Goal: Information Seeking & Learning: Check status

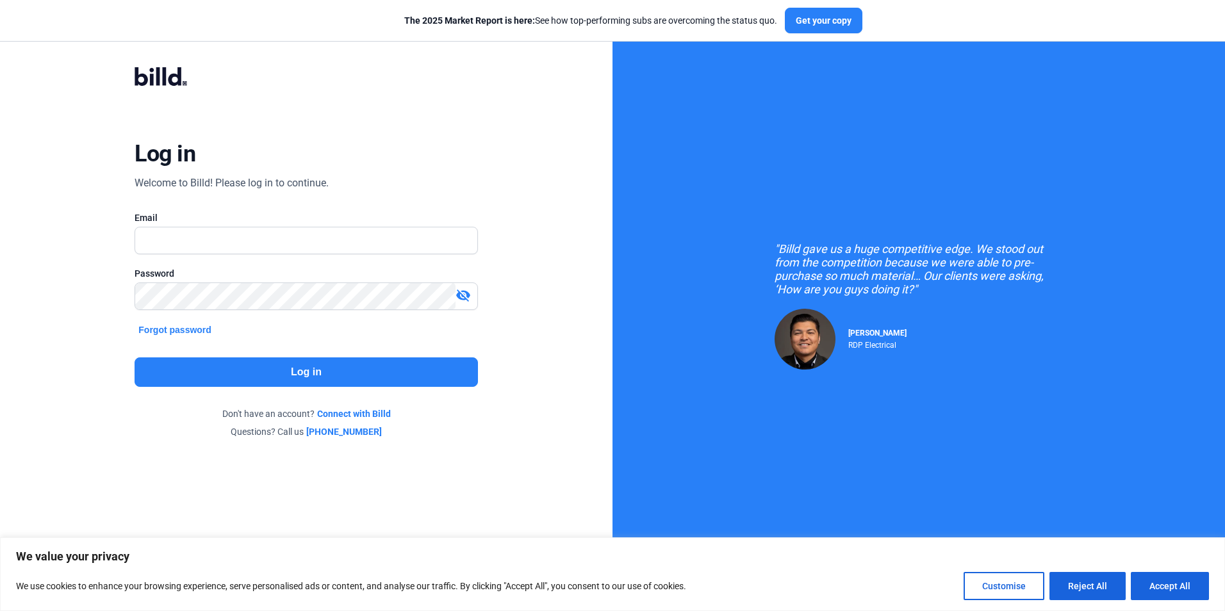
type input "[EMAIL_ADDRESS][DOMAIN_NAME]"
click at [216, 368] on button "Log in" at bounding box center [306, 372] width 343 height 29
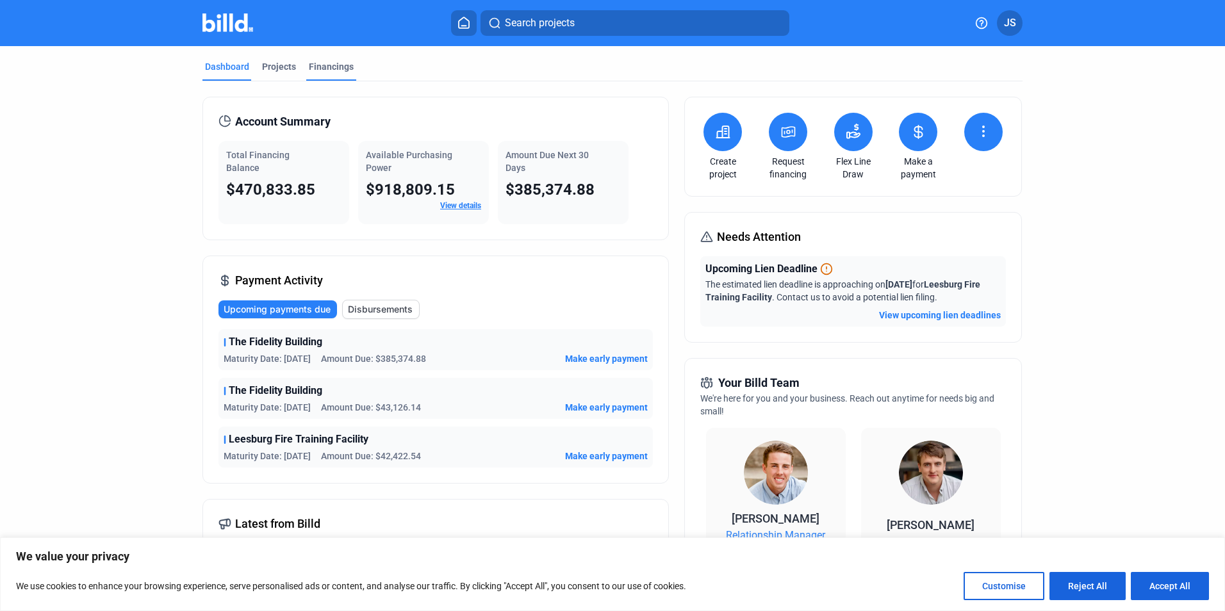
click at [335, 66] on div "Financings" at bounding box center [331, 66] width 45 height 13
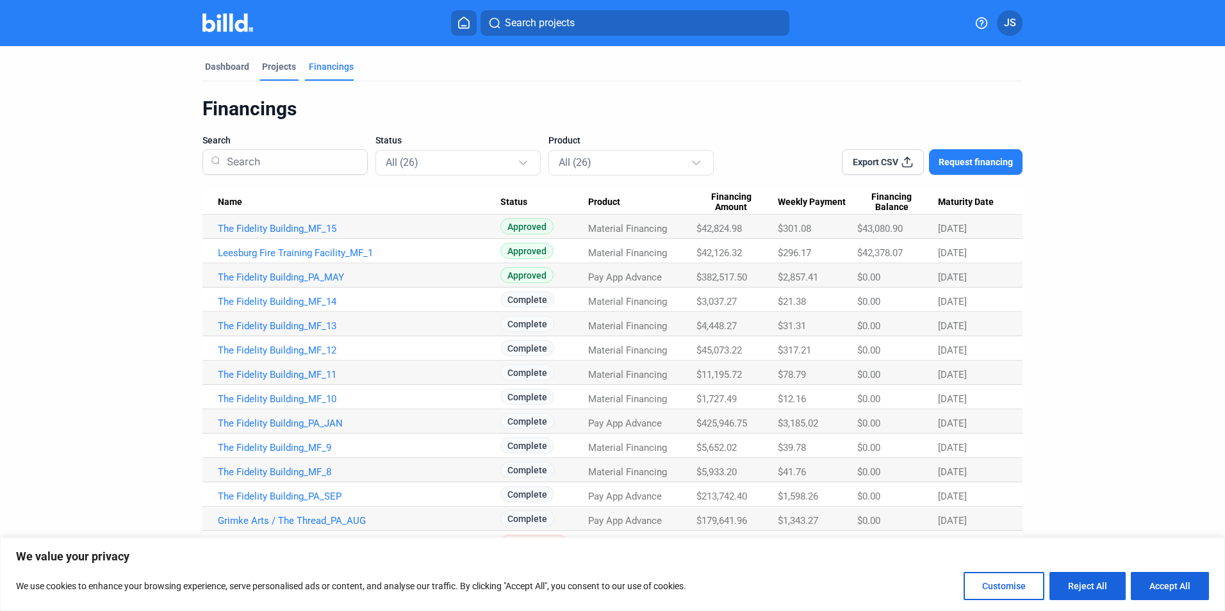
click at [262, 69] on div "Projects" at bounding box center [279, 66] width 34 height 13
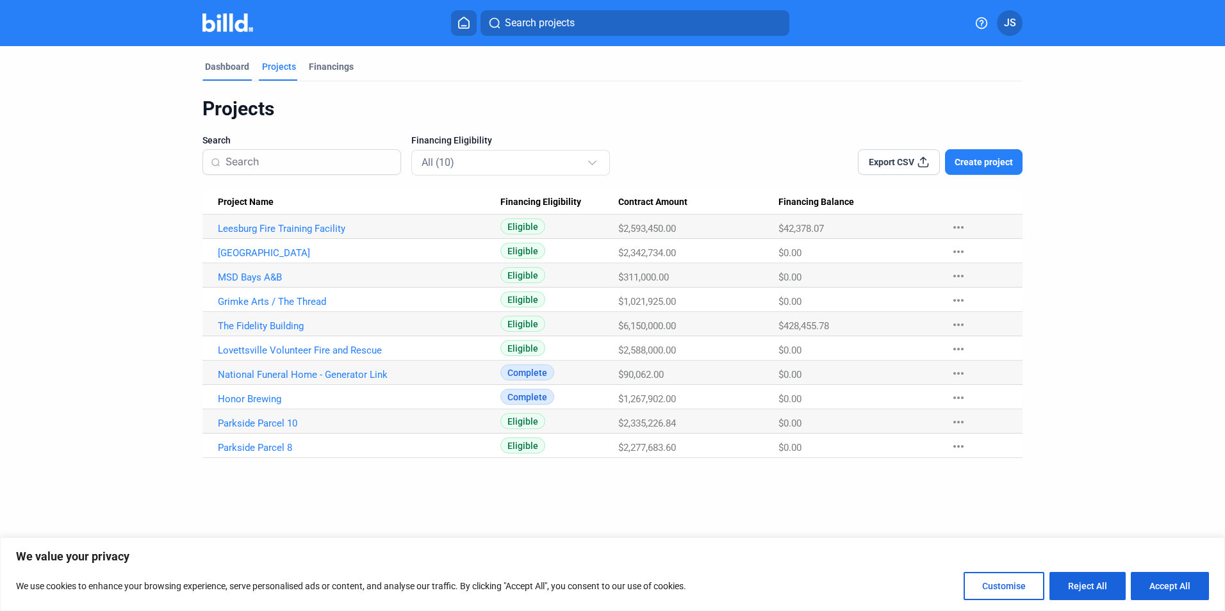
click at [216, 69] on div "Dashboard" at bounding box center [227, 66] width 44 height 13
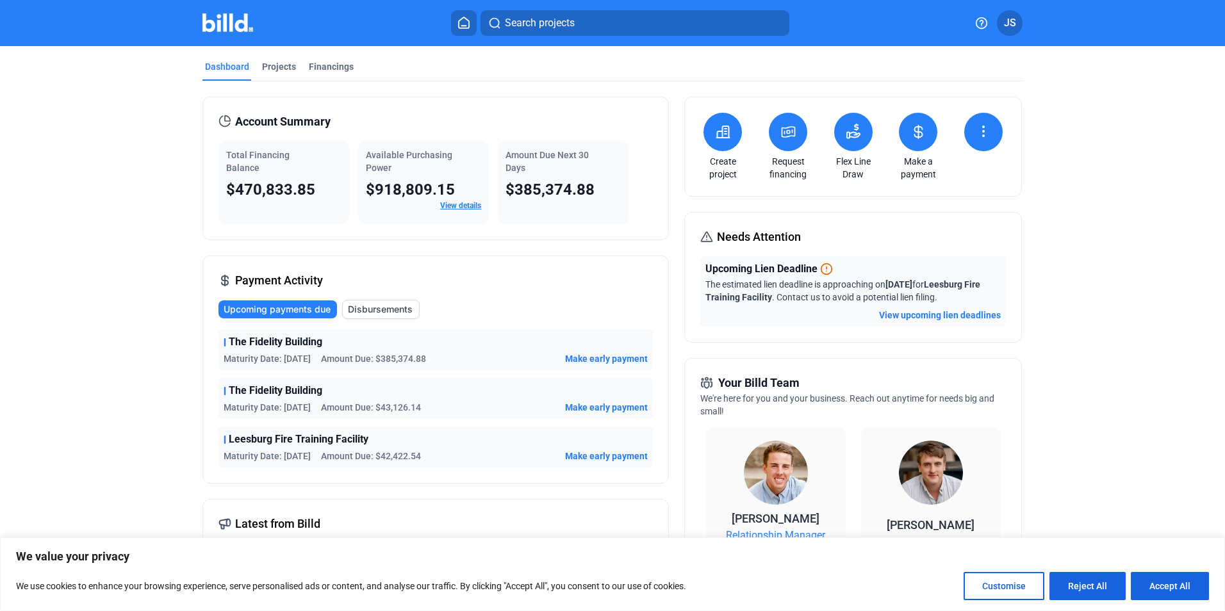
click at [402, 308] on span "Disbursements" at bounding box center [380, 309] width 65 height 13
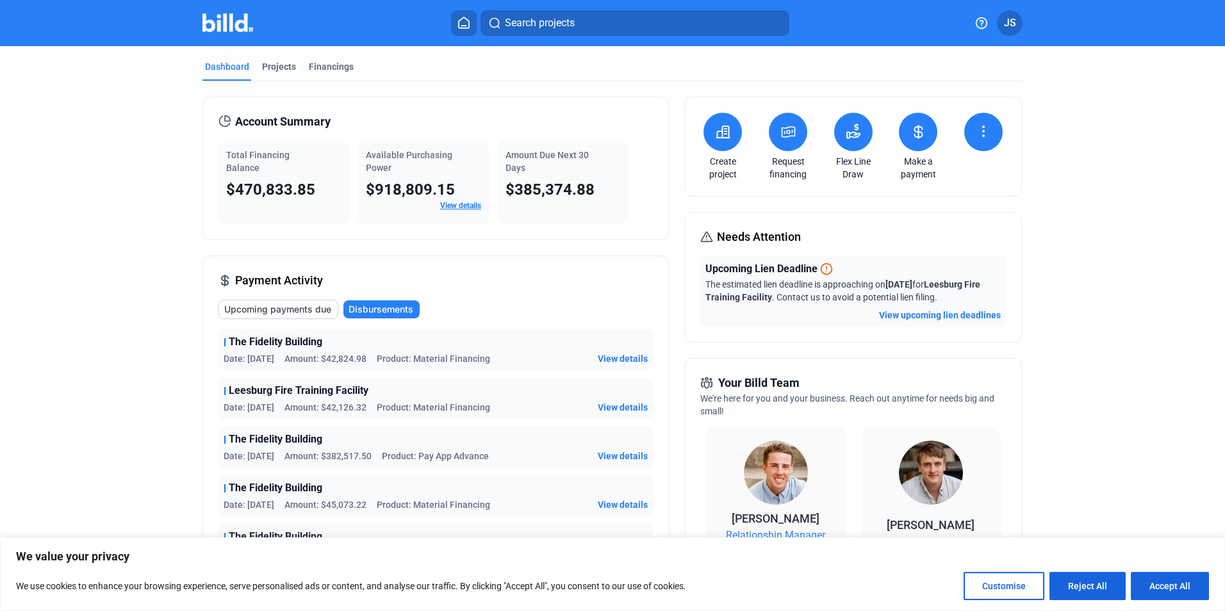
click at [529, 32] on button "Search projects" at bounding box center [635, 23] width 309 height 26
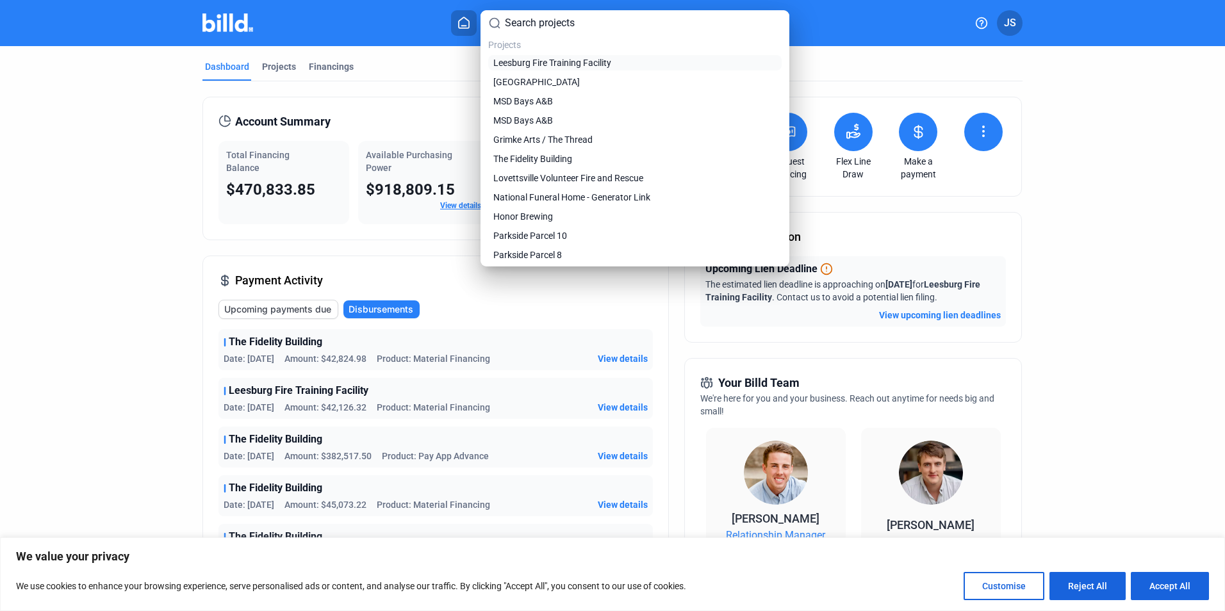
click at [601, 66] on span "Leesburg Fire Training Facility" at bounding box center [552, 62] width 118 height 13
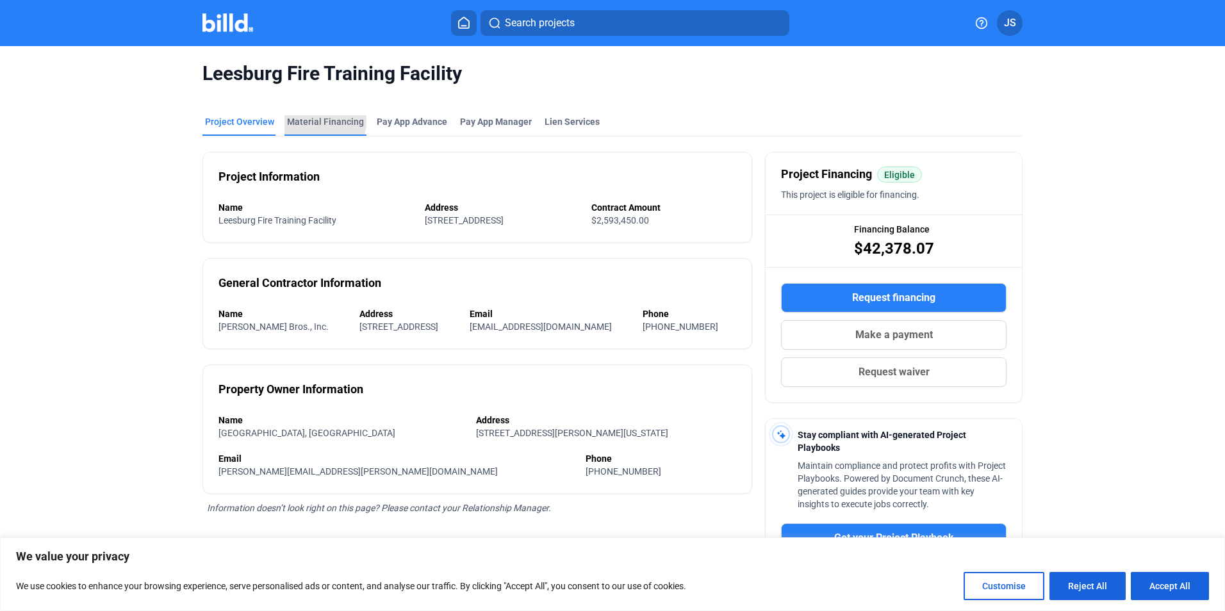
click at [315, 122] on div "Material Financing" at bounding box center [325, 121] width 77 height 13
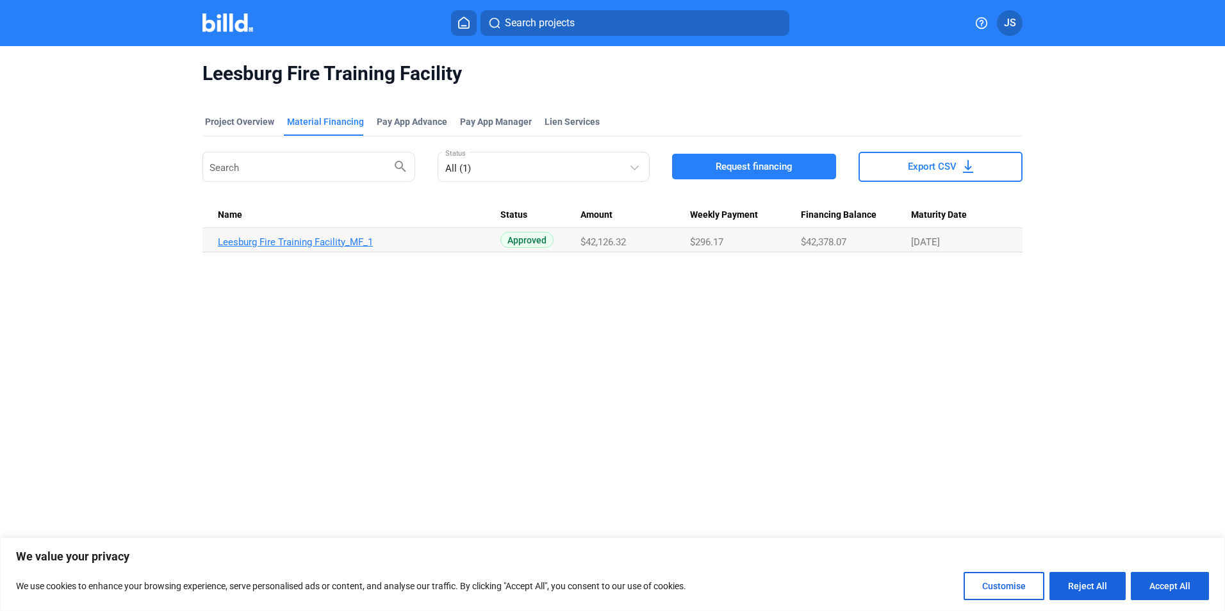
click at [299, 241] on link "Leesburg Fire Training Facility_MF_1" at bounding box center [359, 242] width 283 height 12
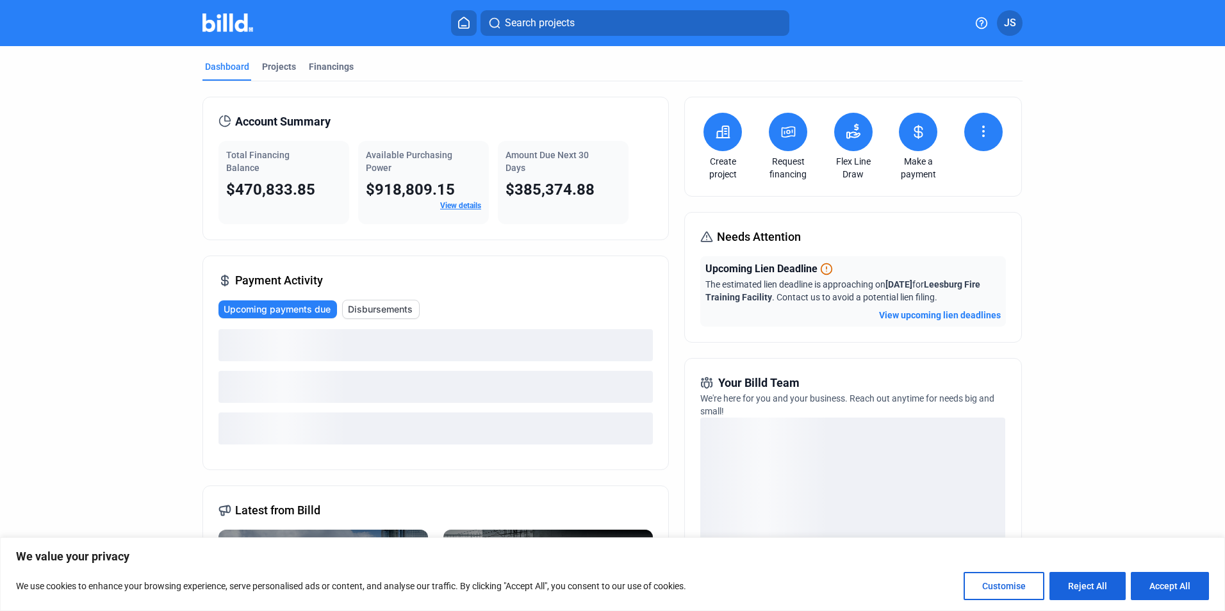
click at [530, 31] on button "Search projects" at bounding box center [635, 23] width 309 height 26
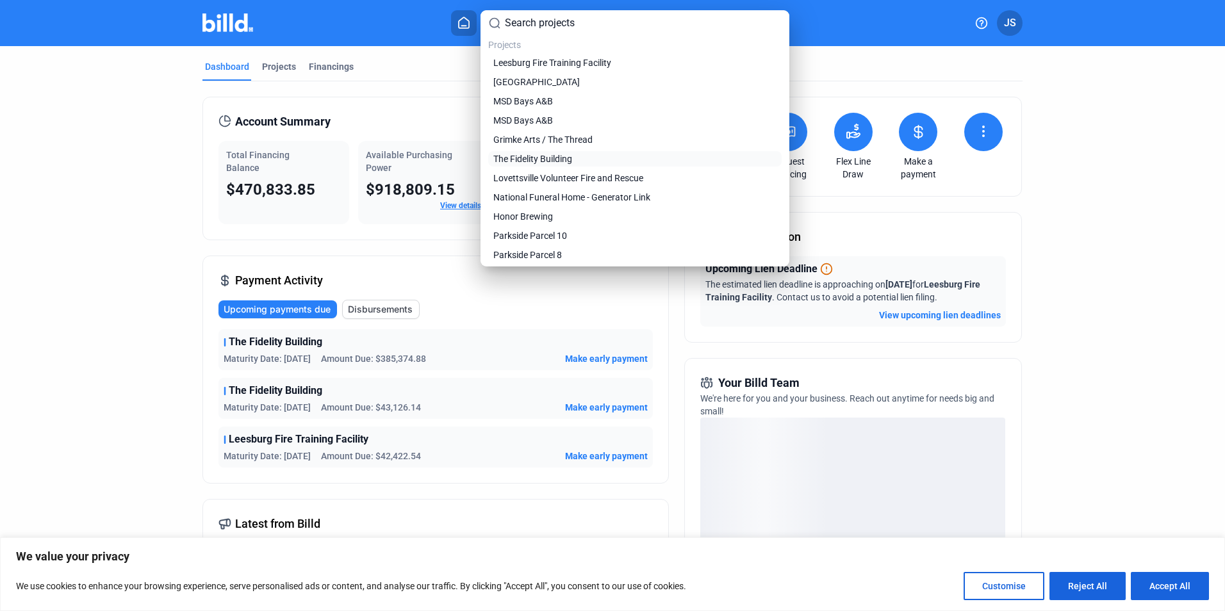
click at [551, 154] on span "The Fidelity Building" at bounding box center [532, 159] width 79 height 13
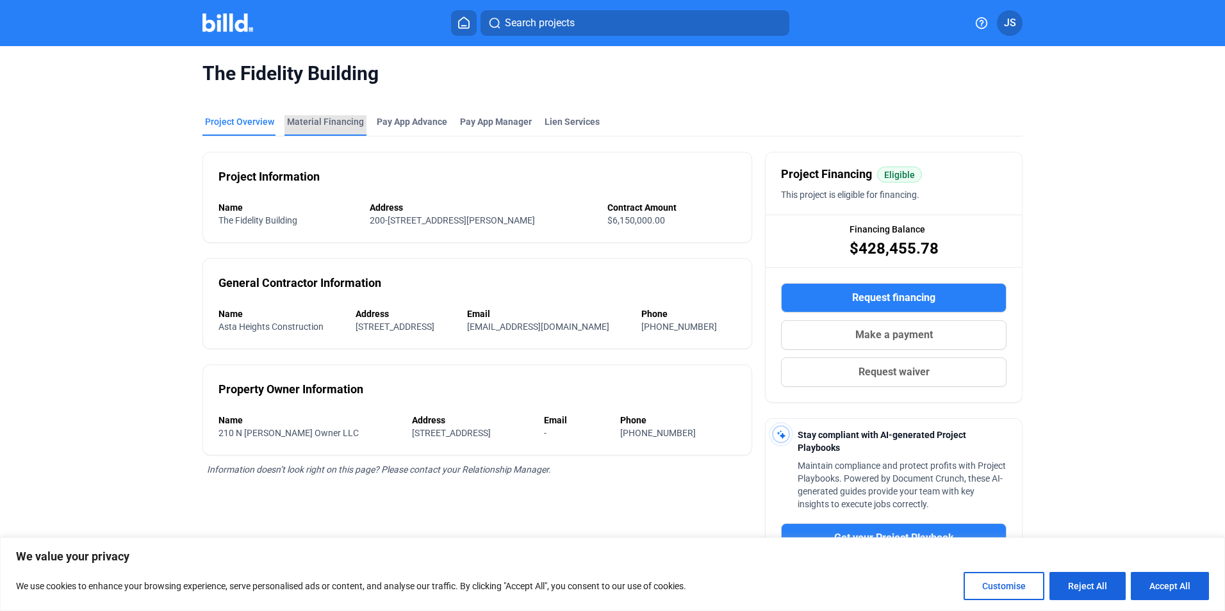
click at [330, 119] on div "Material Financing" at bounding box center [325, 121] width 77 height 13
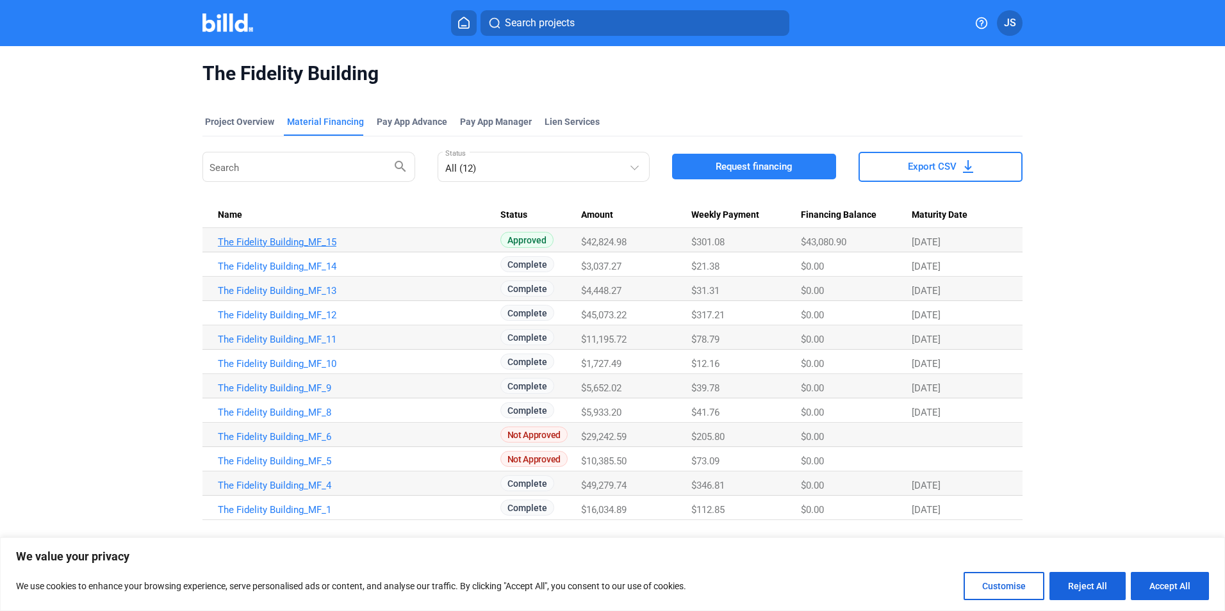
click at [306, 247] on link "The Fidelity Building_MF_15" at bounding box center [359, 242] width 283 height 12
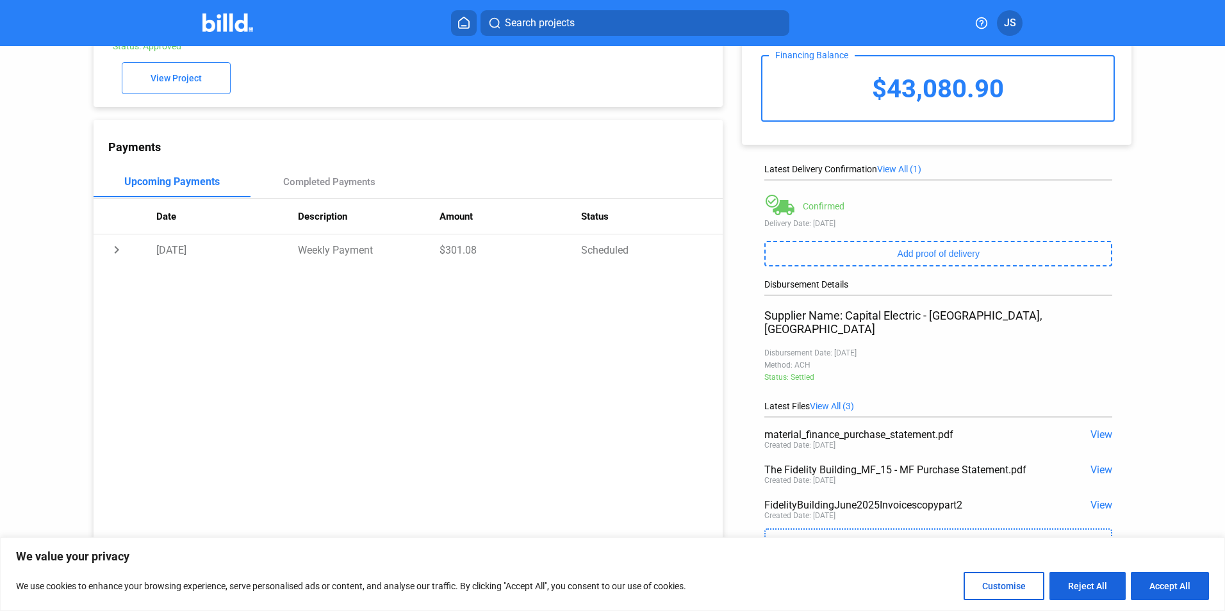
scroll to position [86, 0]
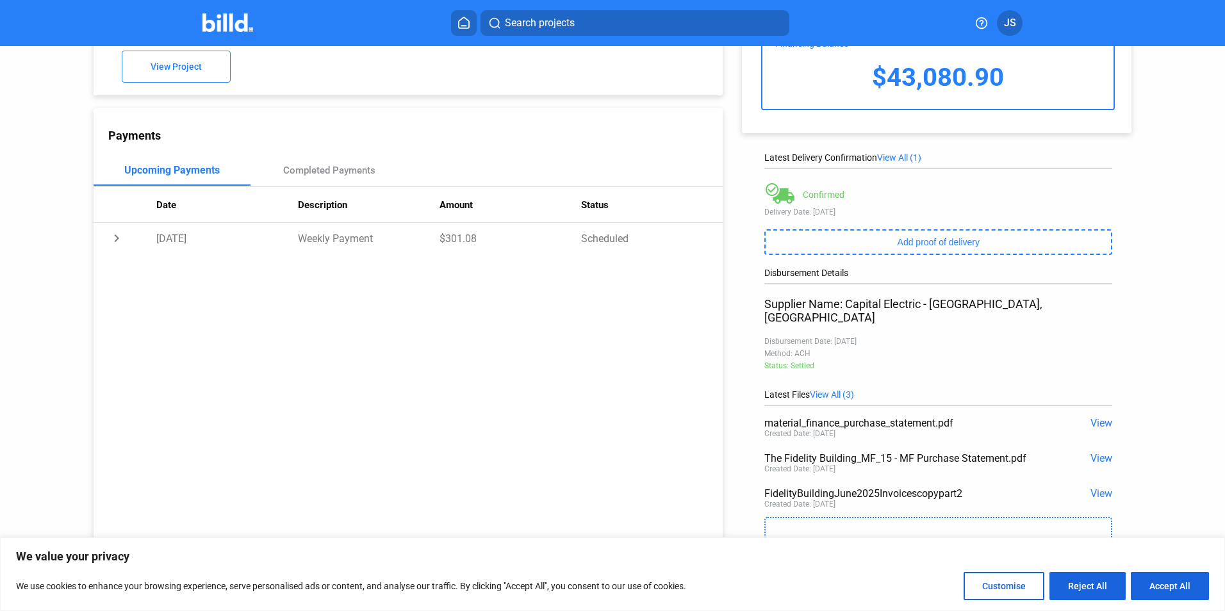
click at [1100, 417] on span "View" at bounding box center [1102, 423] width 22 height 12
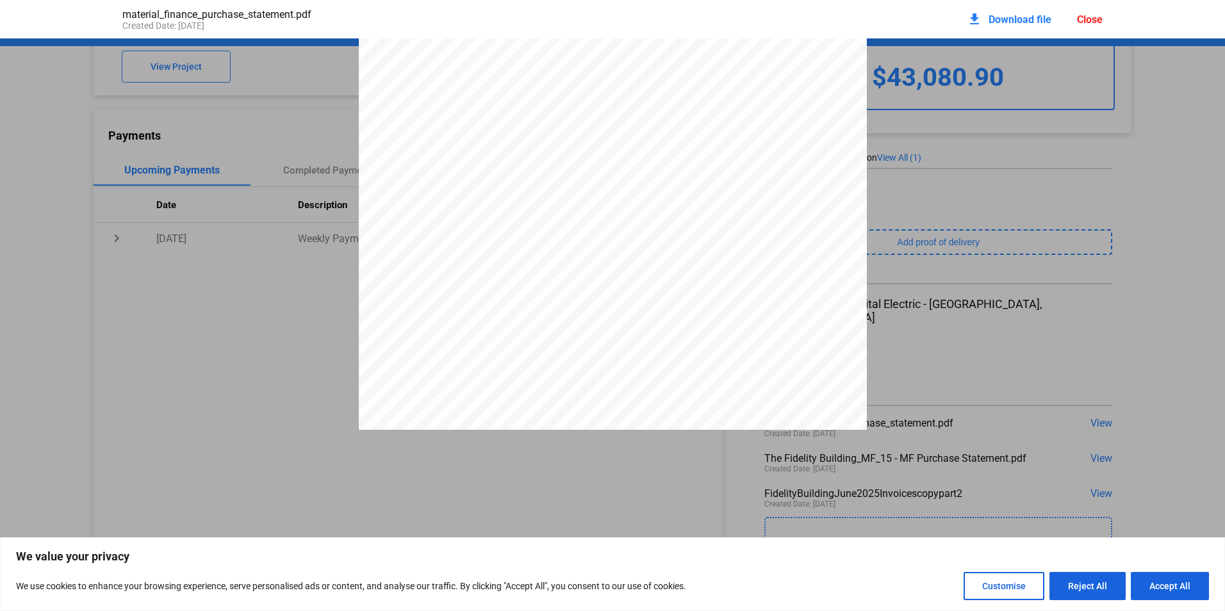
scroll to position [0, 0]
click at [794, 79] on div "PURCHASE STATEMENT This PURCHASE STATEMENT is being executed and delivered purs…" at bounding box center [613, 398] width 508 height 719
click at [891, 594] on div "We use cookies to enhance your browsing experience, serve personalised ads or c…" at bounding box center [612, 586] width 1193 height 28
click at [1099, 15] on div "Close" at bounding box center [1090, 19] width 26 height 12
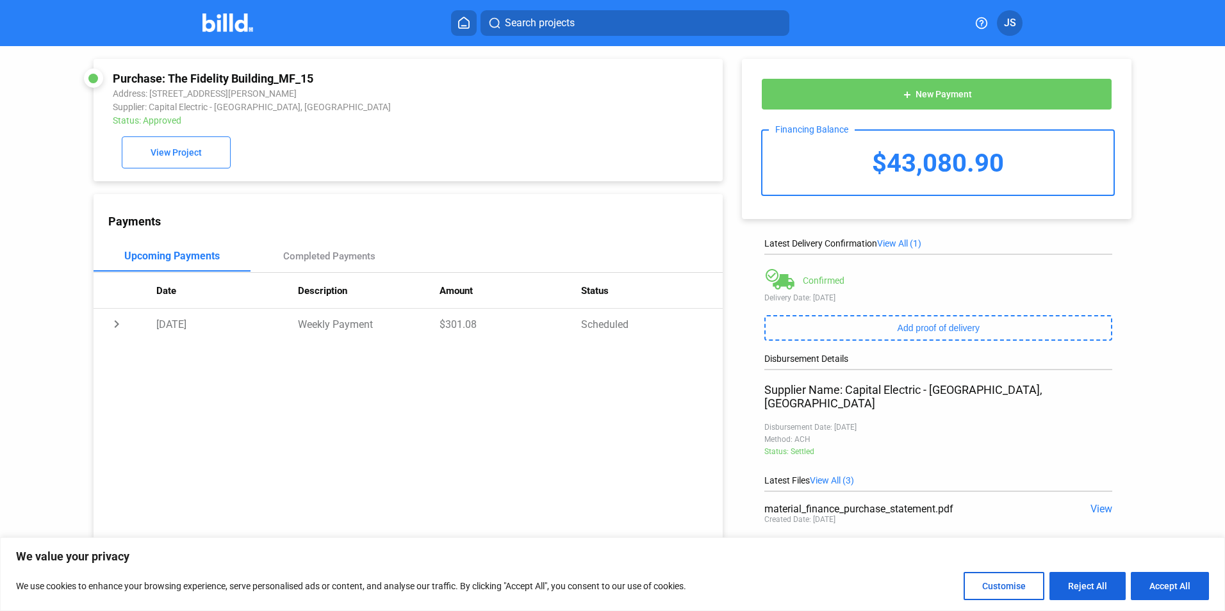
scroll to position [86, 0]
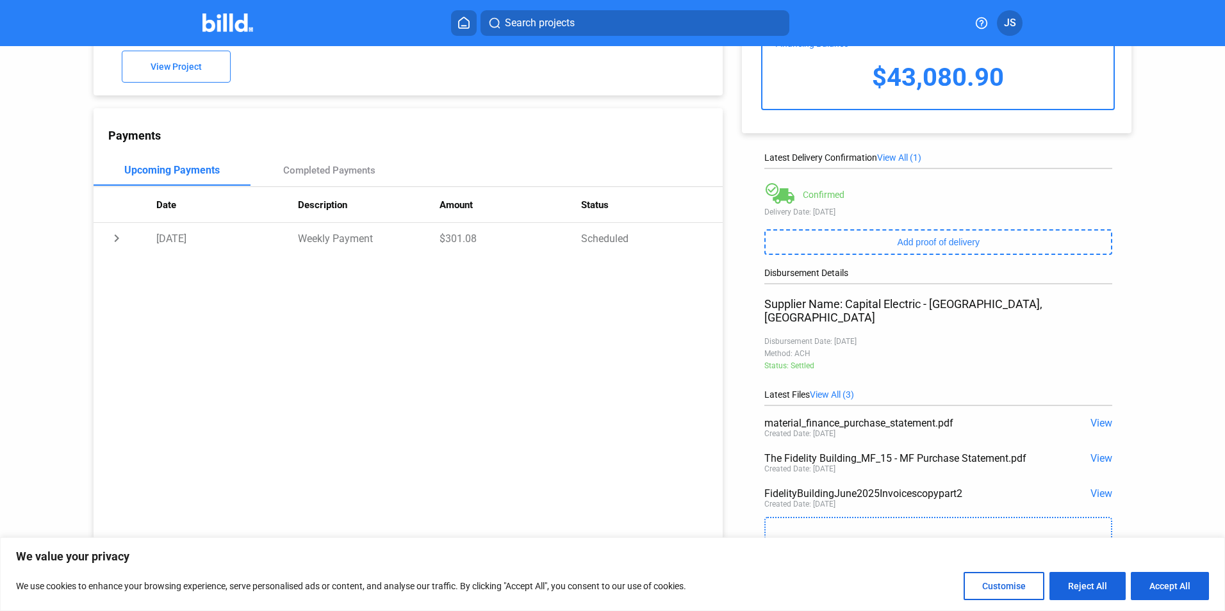
click at [1091, 452] on span "View" at bounding box center [1102, 458] width 22 height 12
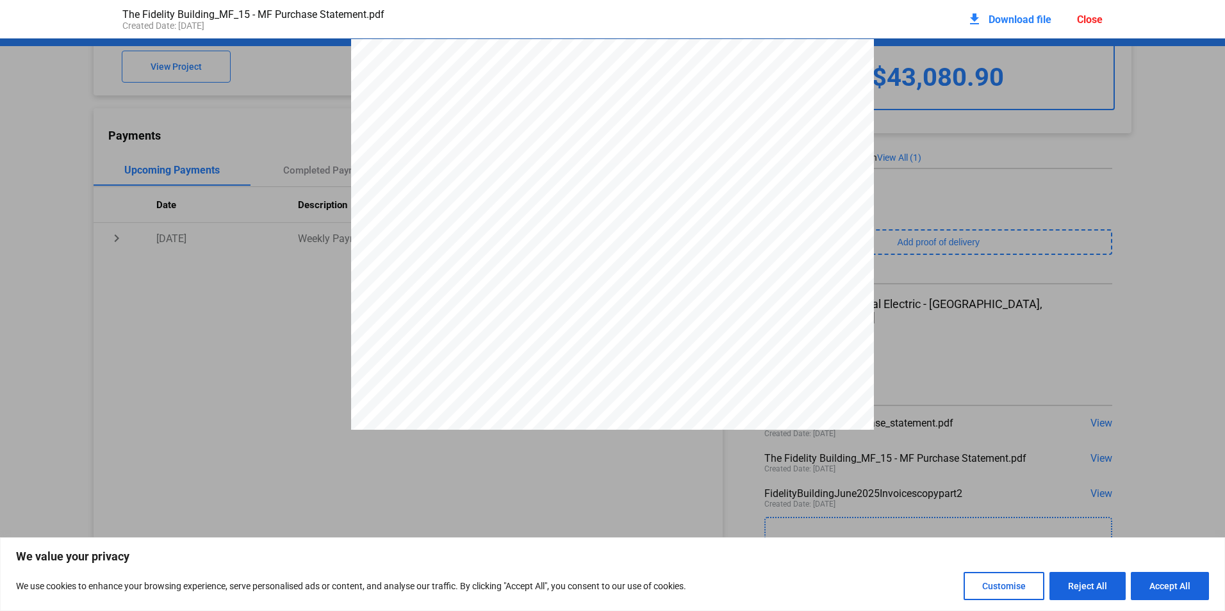
scroll to position [6, 0]
drag, startPoint x: 1125, startPoint y: 197, endPoint x: 1141, endPoint y: 145, distance: 53.7
click at [1098, 21] on div "Close" at bounding box center [1090, 19] width 26 height 12
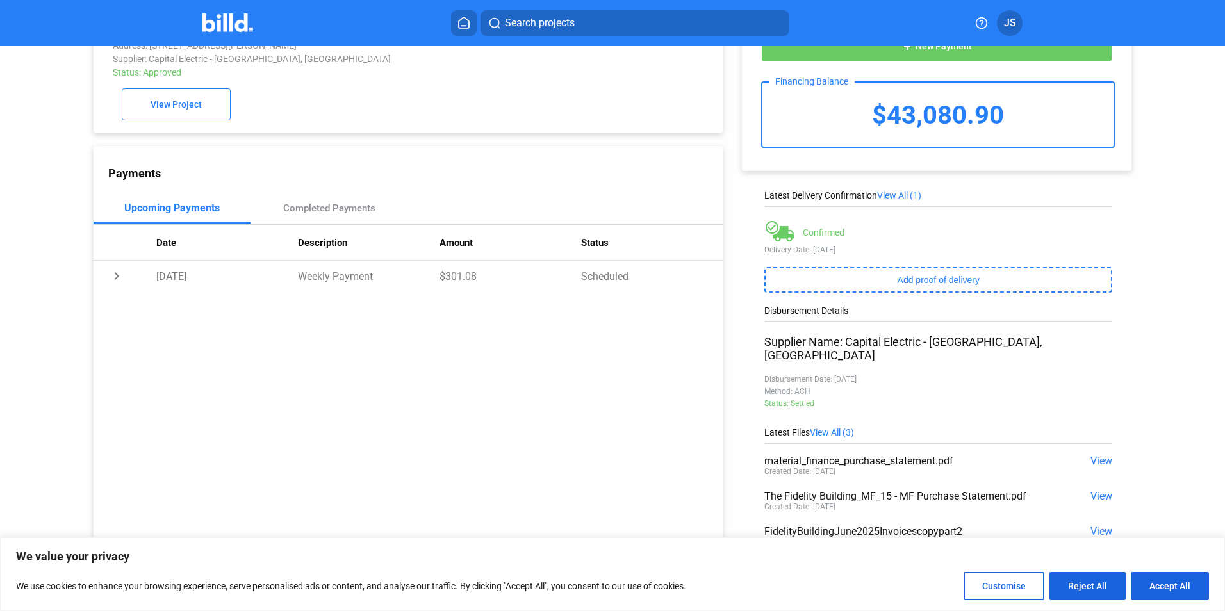
scroll to position [0, 0]
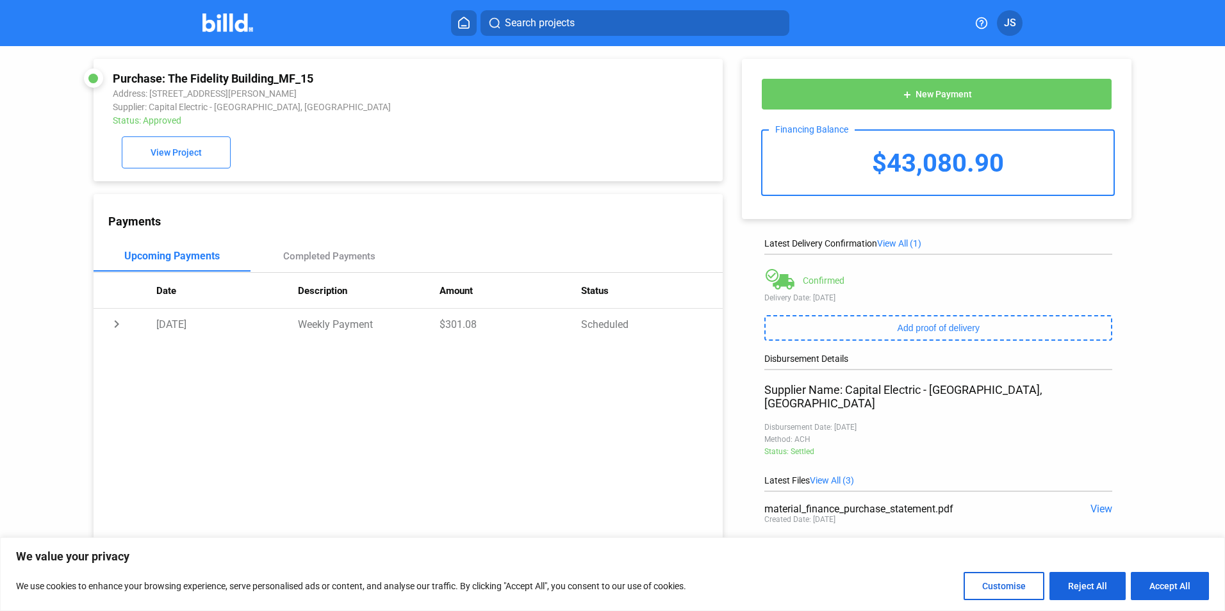
click at [1004, 22] on span "JS" at bounding box center [1010, 22] width 12 height 15
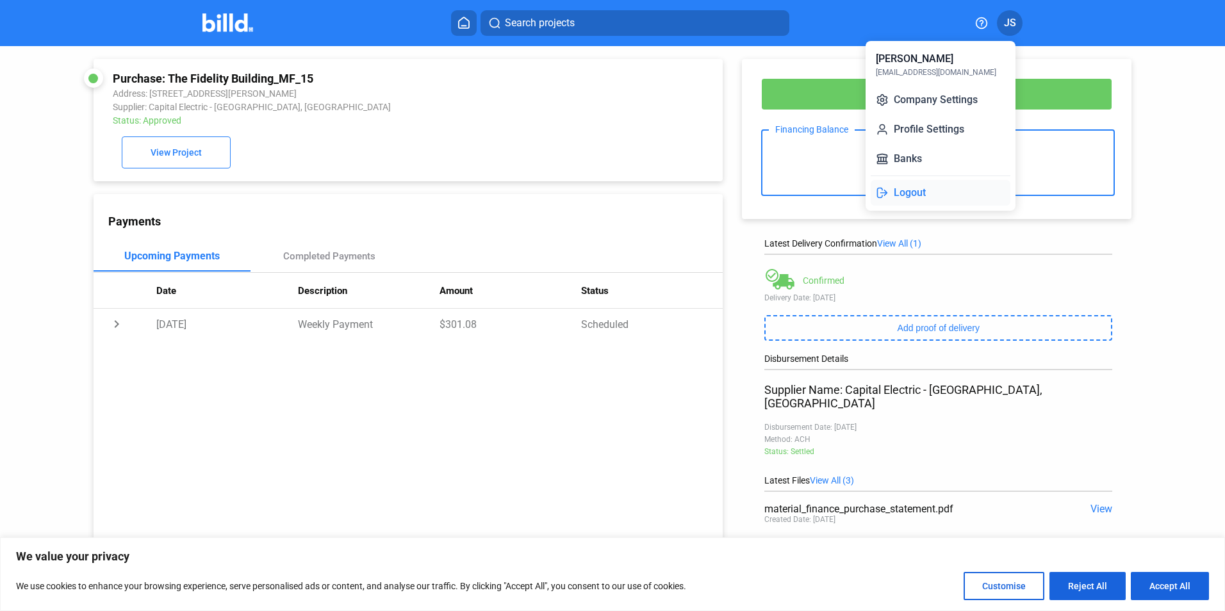
click at [920, 191] on button "Logout" at bounding box center [941, 193] width 140 height 26
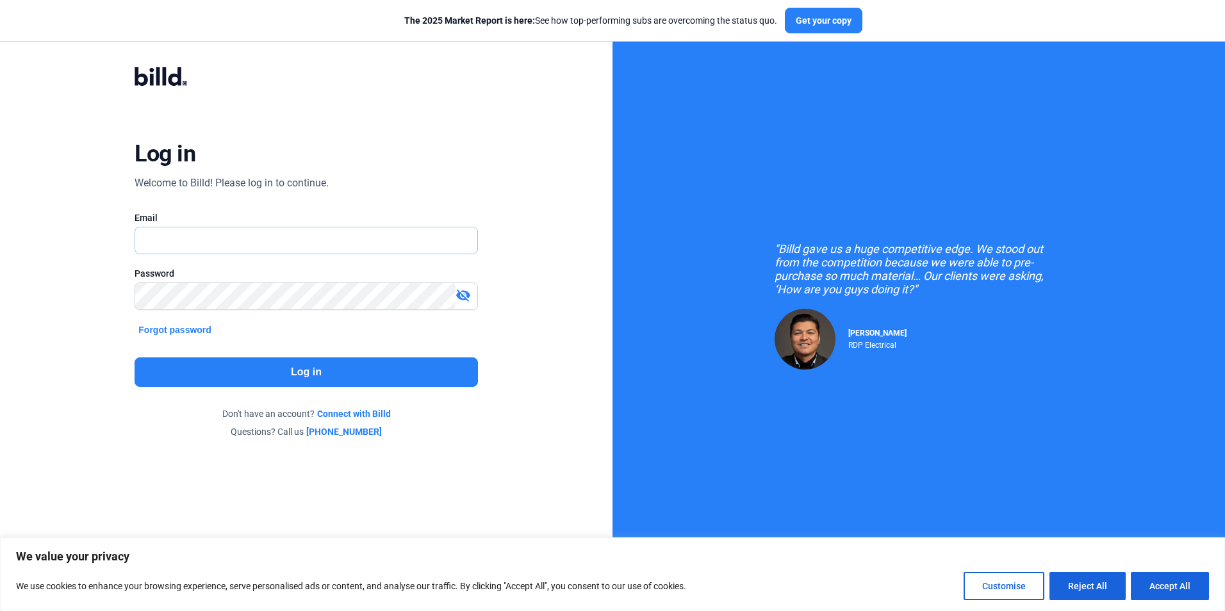
click at [313, 245] on input "text" at bounding box center [298, 241] width 327 height 26
type input "[EMAIL_ADDRESS][DOMAIN_NAME]"
click at [240, 376] on button "Log in" at bounding box center [306, 372] width 343 height 29
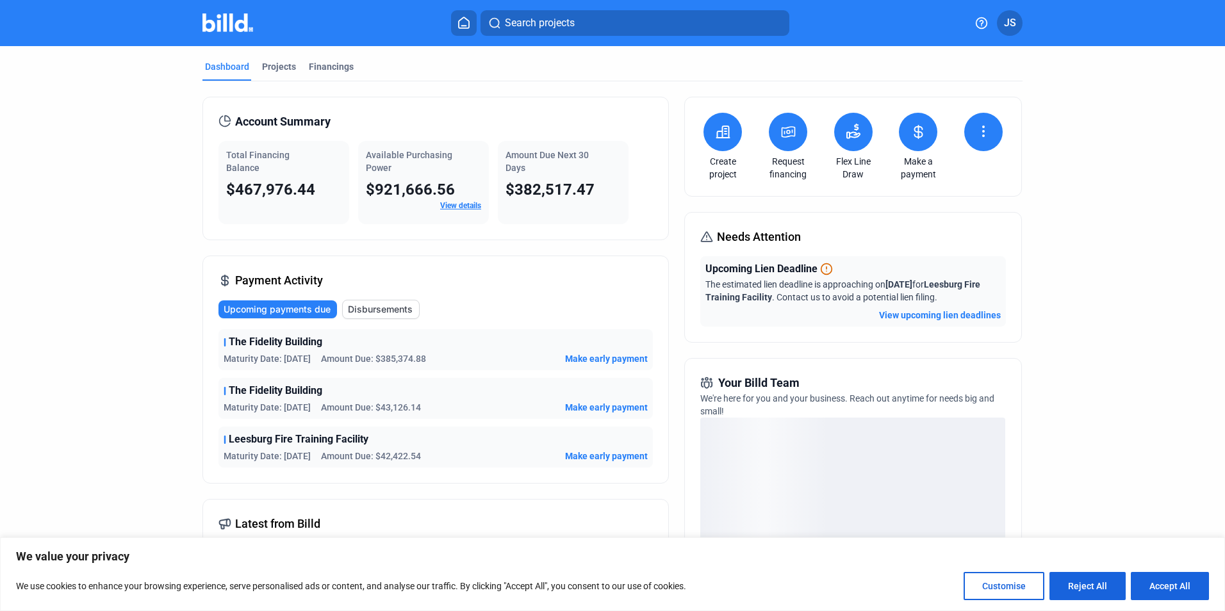
click at [504, 18] on button "Search projects" at bounding box center [635, 23] width 309 height 26
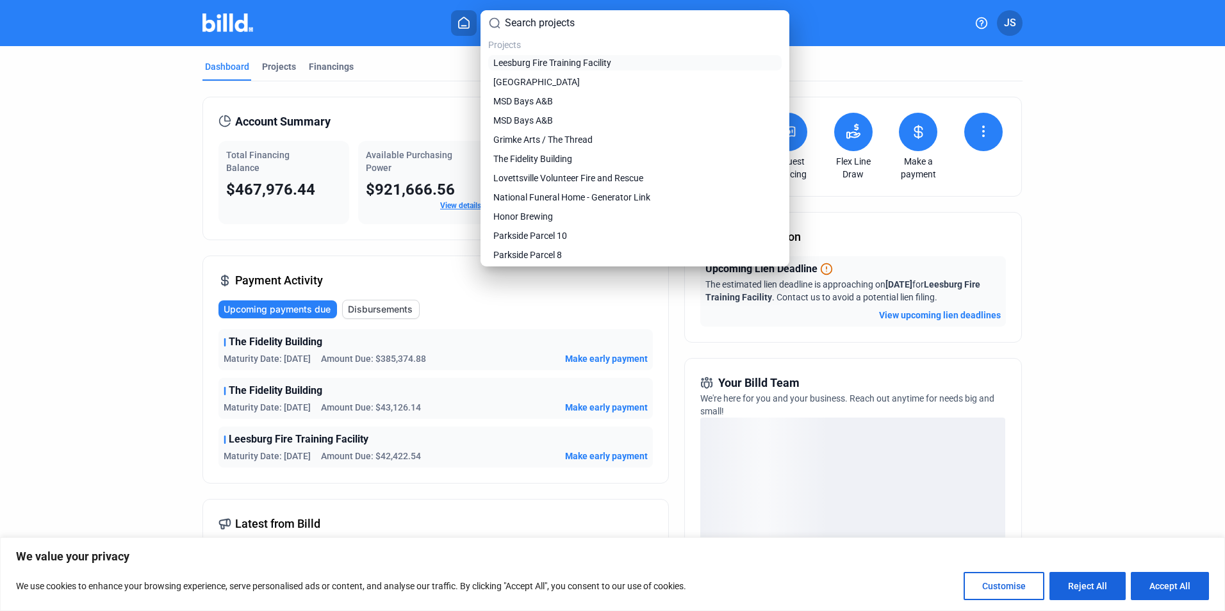
click at [533, 59] on span "Leesburg Fire Training Facility" at bounding box center [552, 62] width 118 height 13
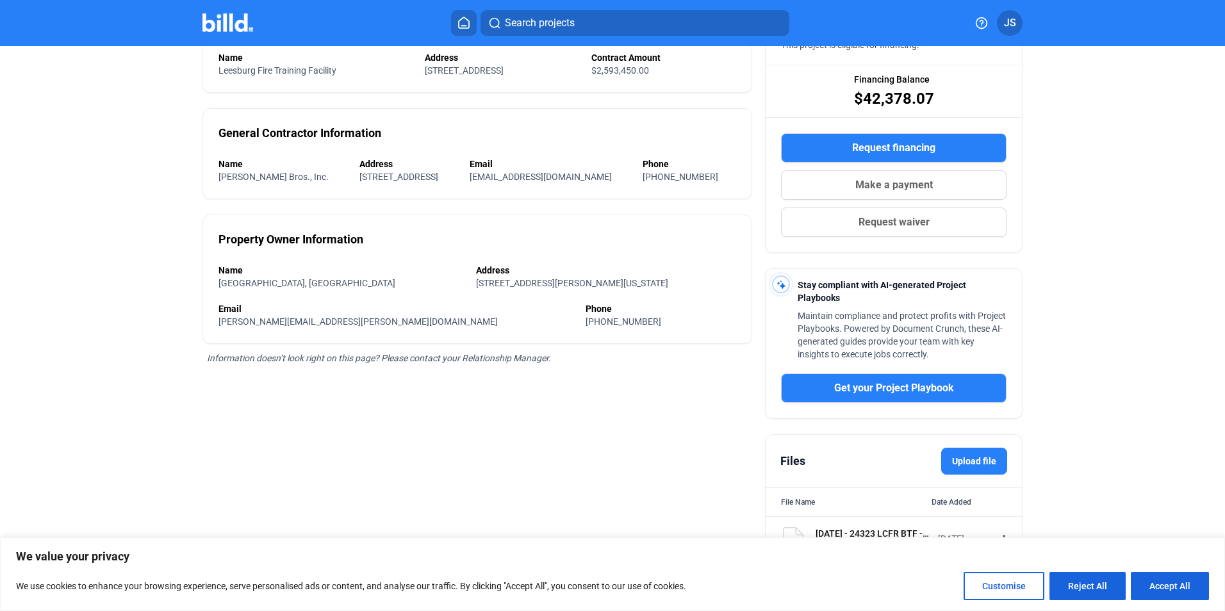
scroll to position [151, 0]
click at [859, 533] on div "[DATE] - 24323 LCFR BTF - [PERSON_NAME] Subcontract Agreement R1 - Fully Execut…" at bounding box center [873, 533] width 114 height 13
click at [1175, 581] on button "Accept All" at bounding box center [1170, 586] width 78 height 28
checkbox input "true"
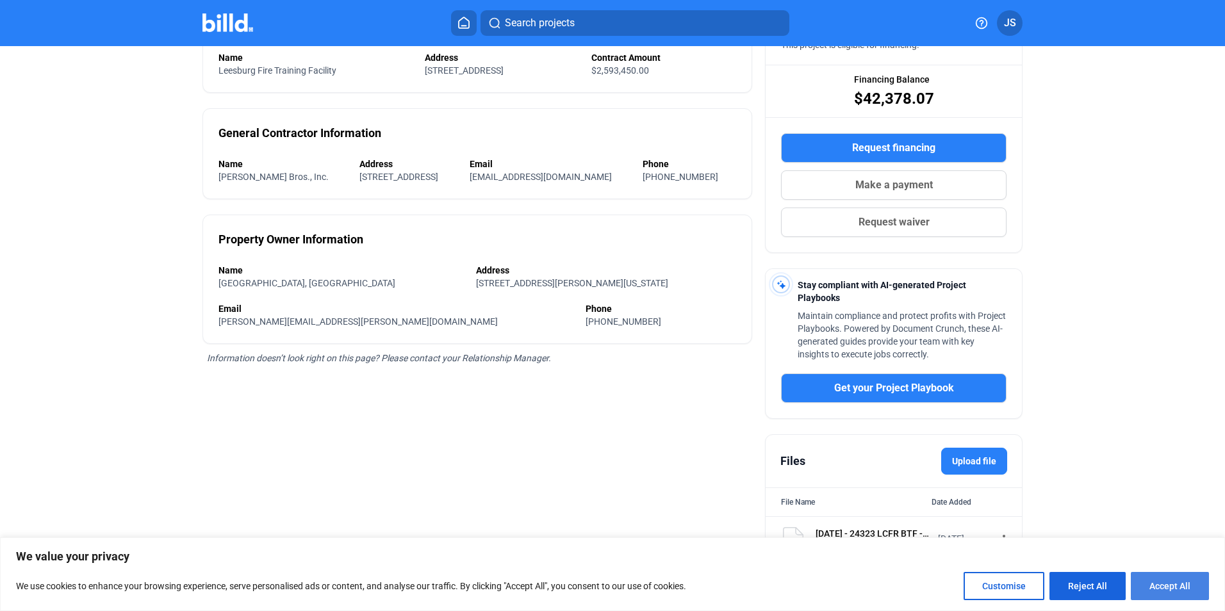
checkbox input "true"
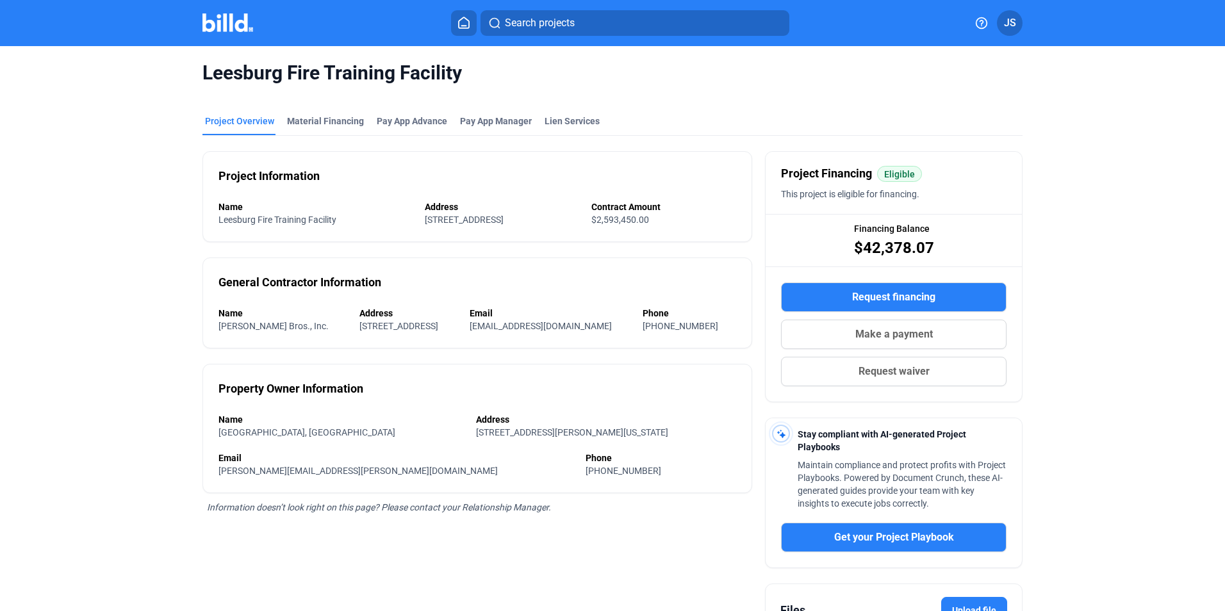
scroll to position [0, 0]
click at [342, 125] on div "Material Financing" at bounding box center [325, 121] width 77 height 13
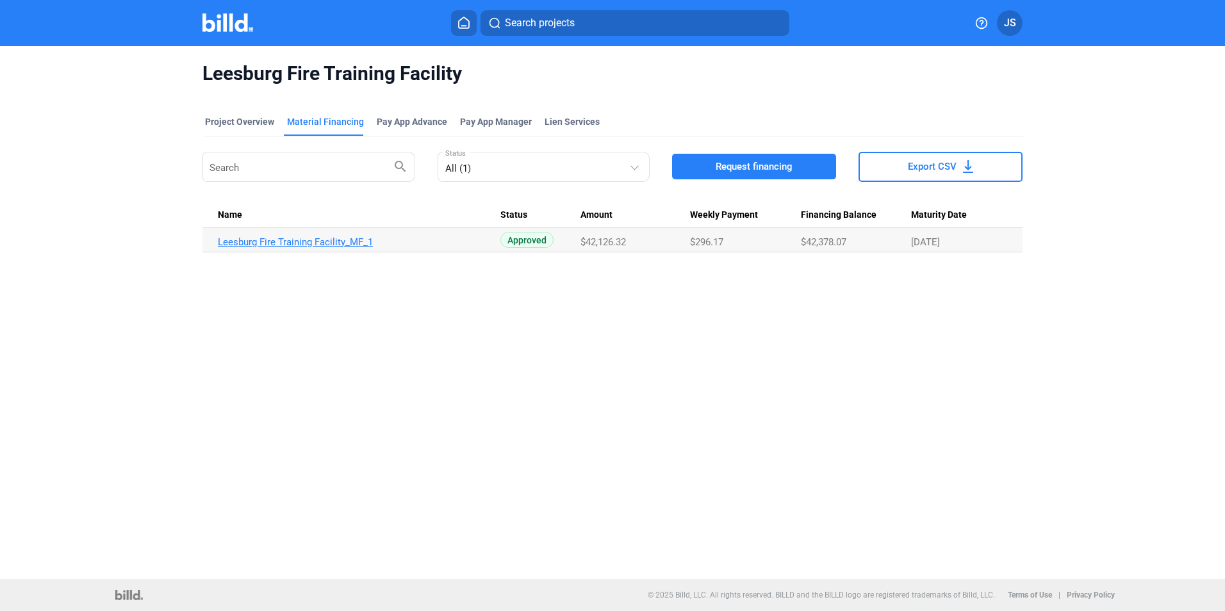
click at [314, 242] on link "Leesburg Fire Training Facility_MF_1" at bounding box center [359, 242] width 283 height 12
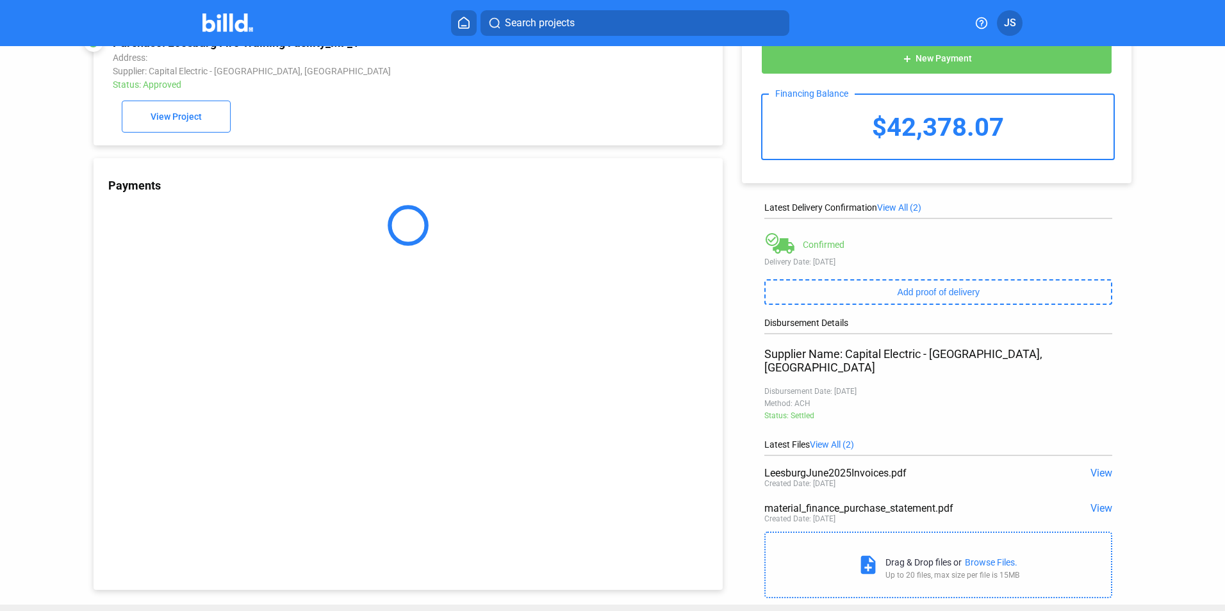
scroll to position [51, 0]
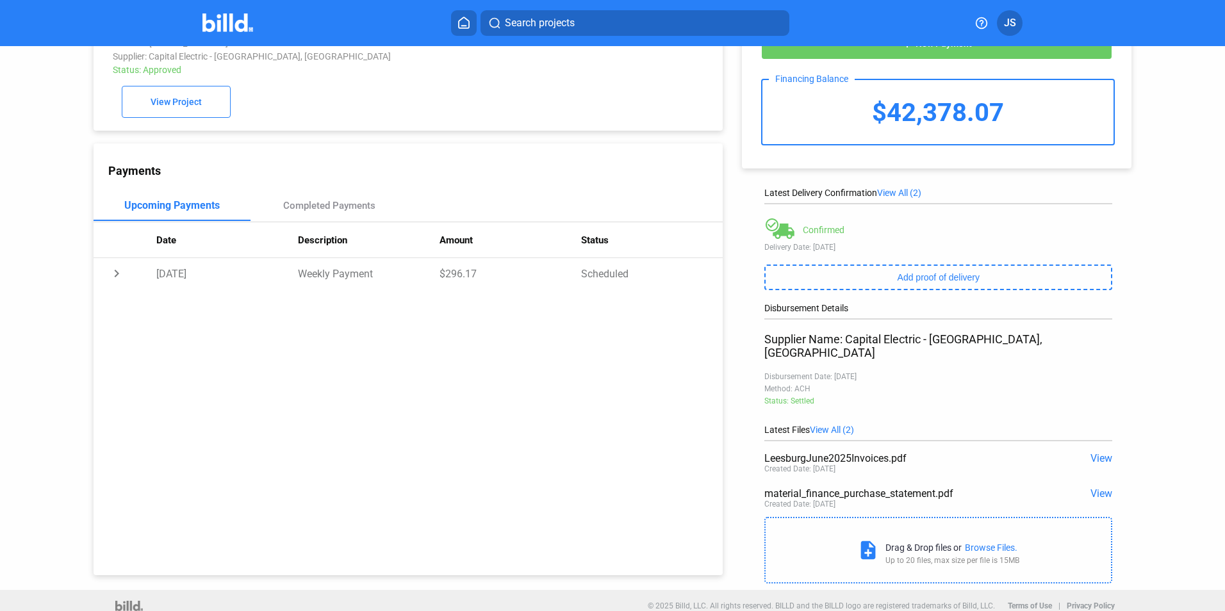
click at [1103, 488] on span "View" at bounding box center [1102, 494] width 22 height 12
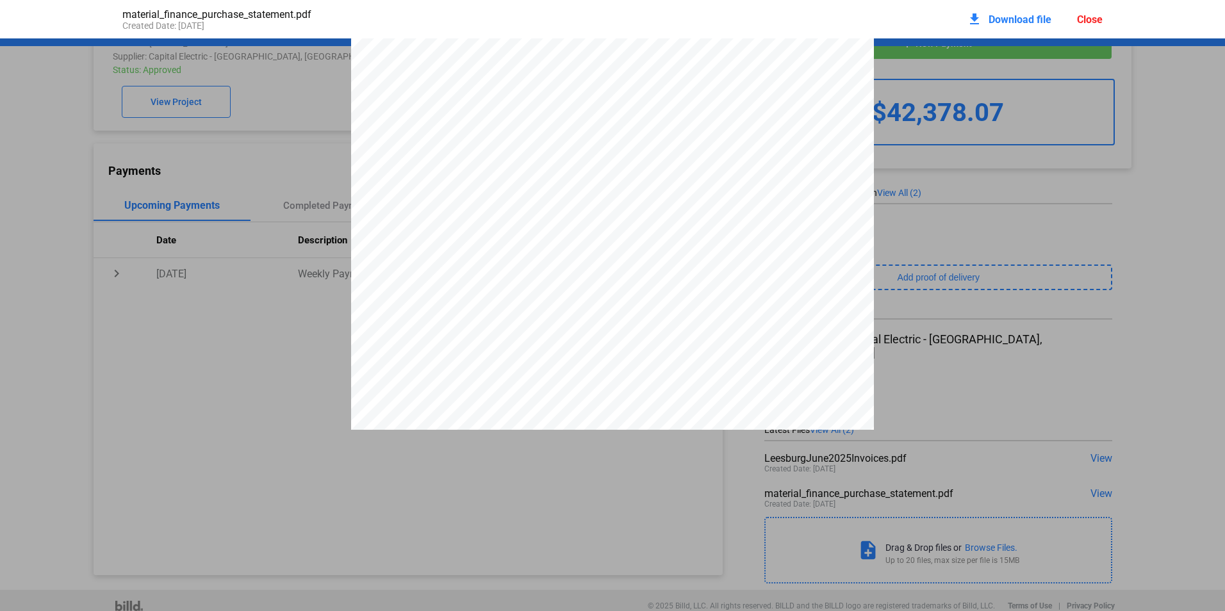
scroll to position [13417, 0]
drag, startPoint x: 1155, startPoint y: 189, endPoint x: 1163, endPoint y: 115, distance: 74.7
click at [1093, 15] on div "Close" at bounding box center [1090, 19] width 26 height 12
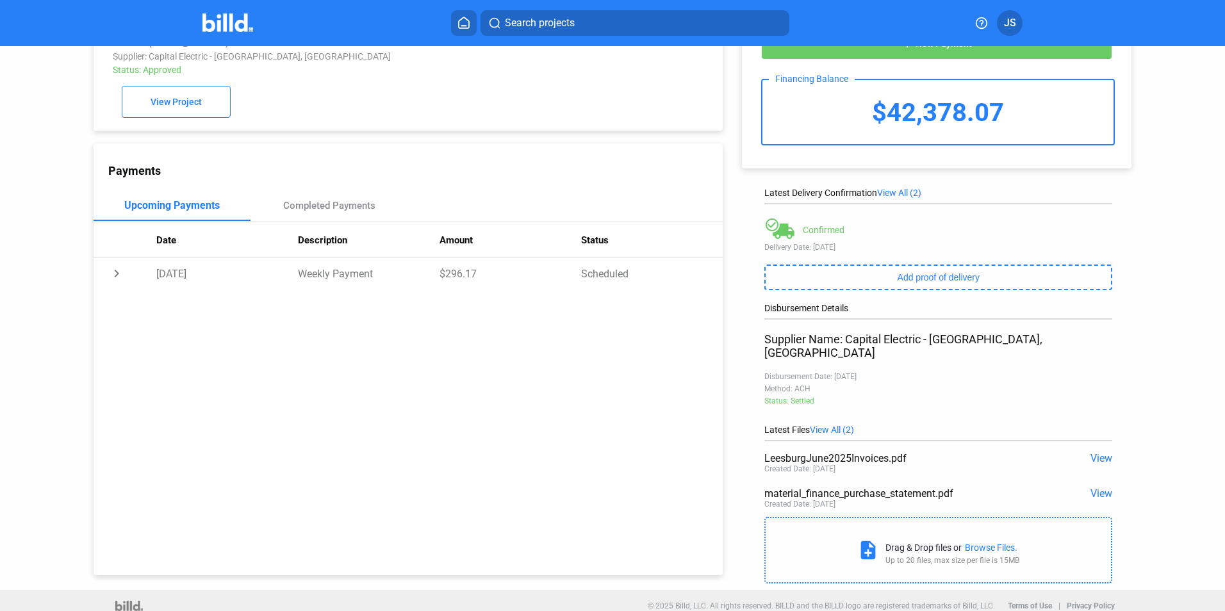
scroll to position [0, 0]
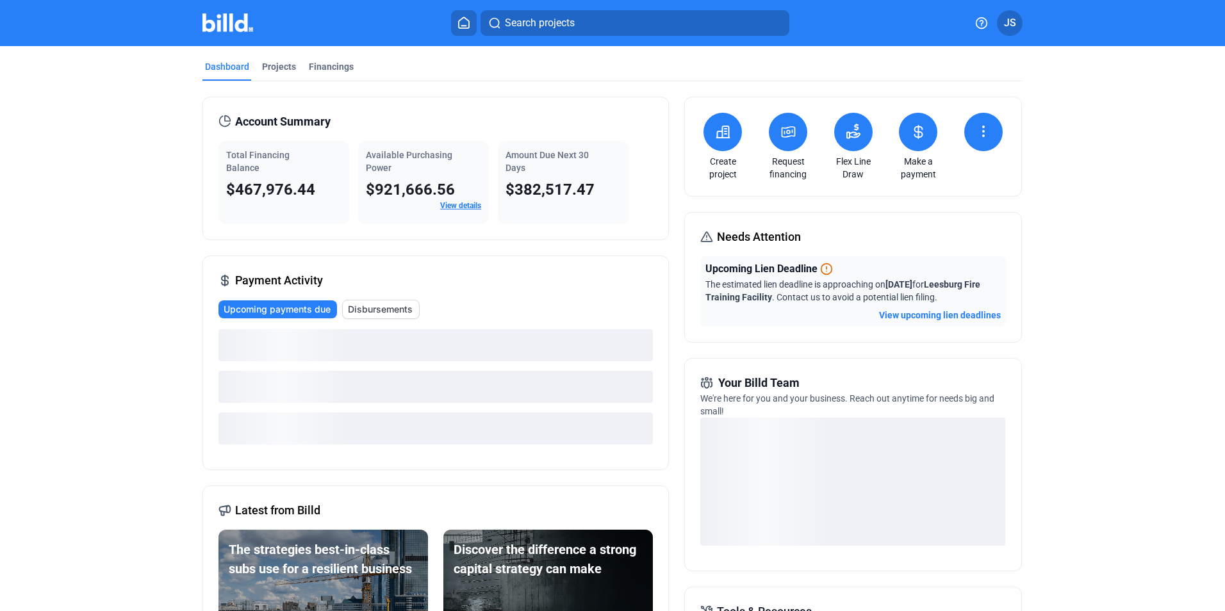
click at [591, 19] on button "Search projects" at bounding box center [635, 23] width 309 height 26
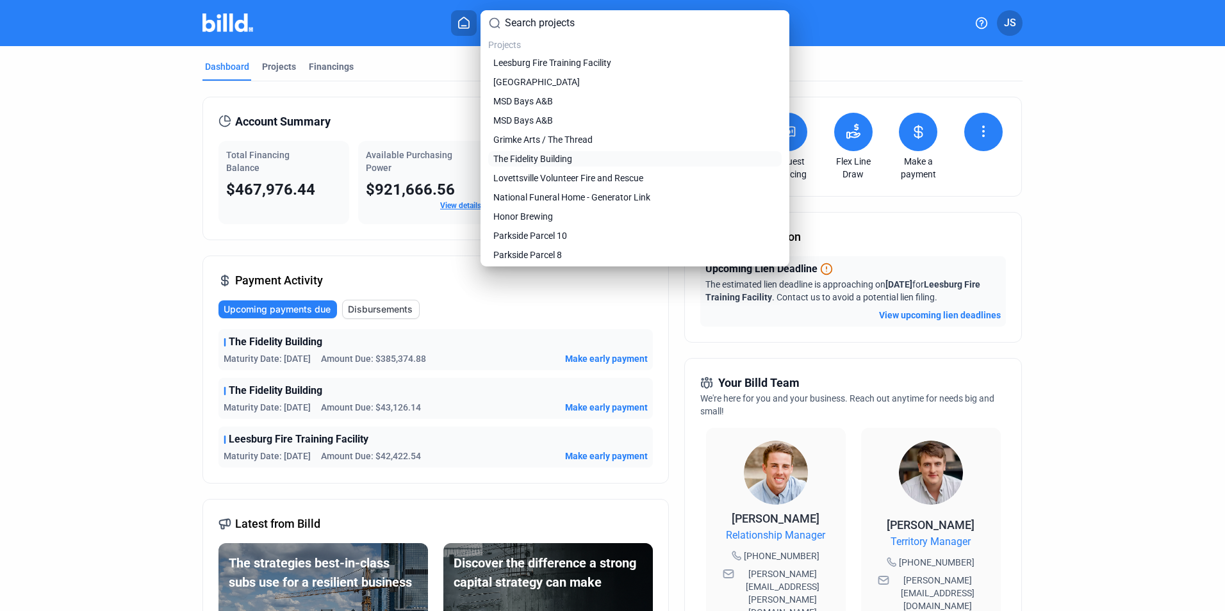
click at [645, 163] on link "The Fidelity Building" at bounding box center [635, 159] width 288 height 13
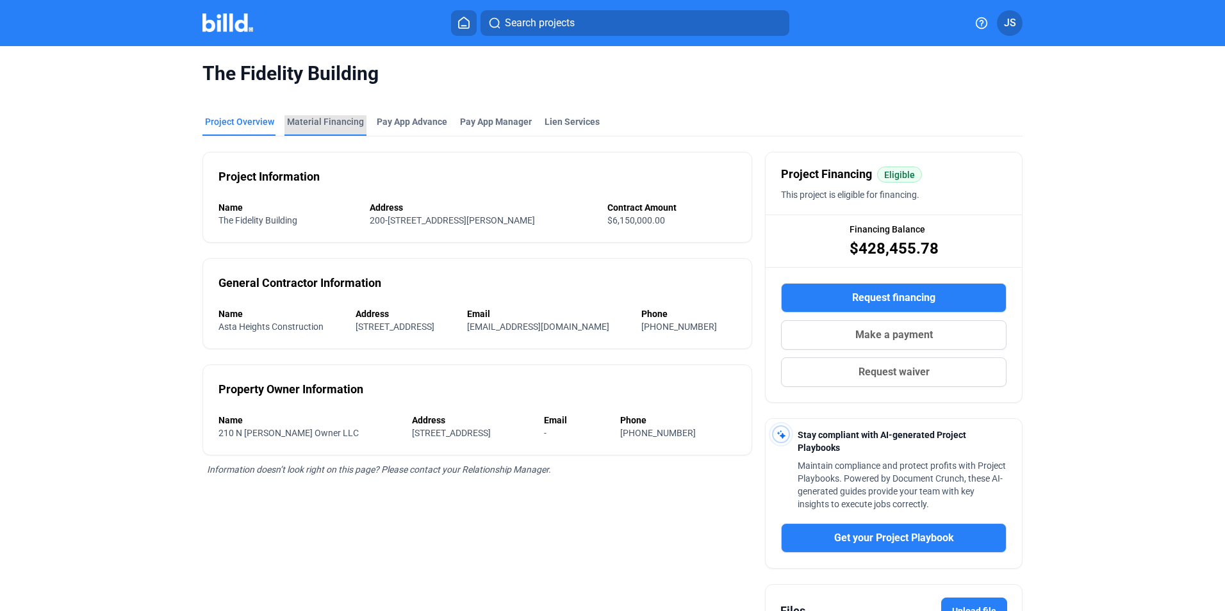
click at [324, 120] on div "Material Financing" at bounding box center [325, 121] width 77 height 13
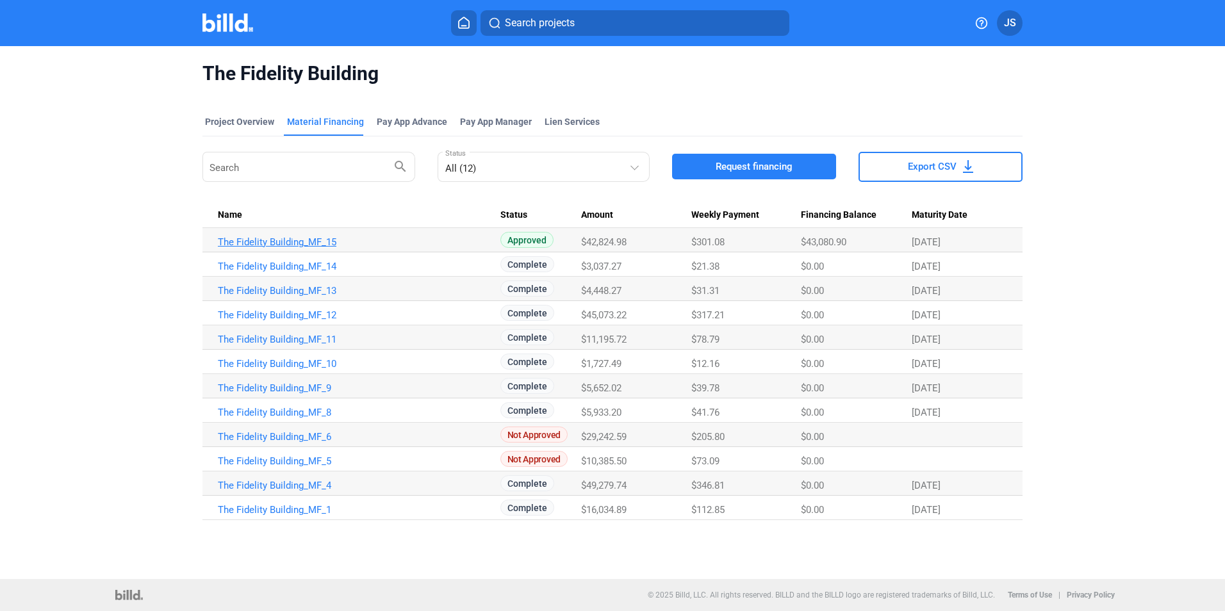
click at [248, 244] on link "The Fidelity Building_MF_15" at bounding box center [359, 242] width 283 height 12
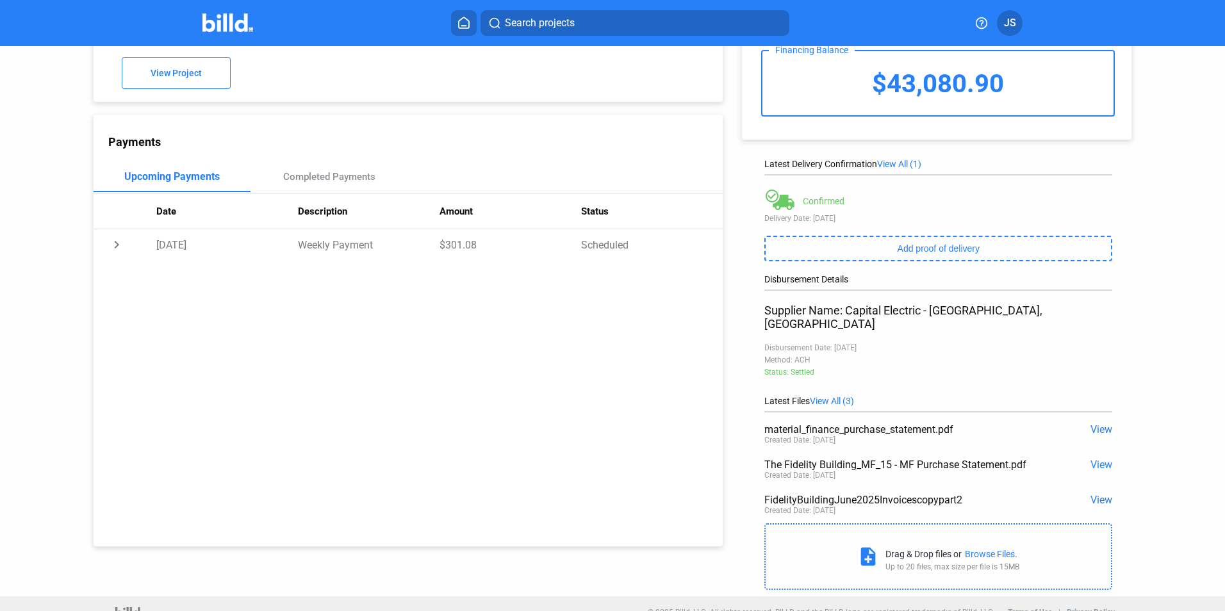
scroll to position [86, 0]
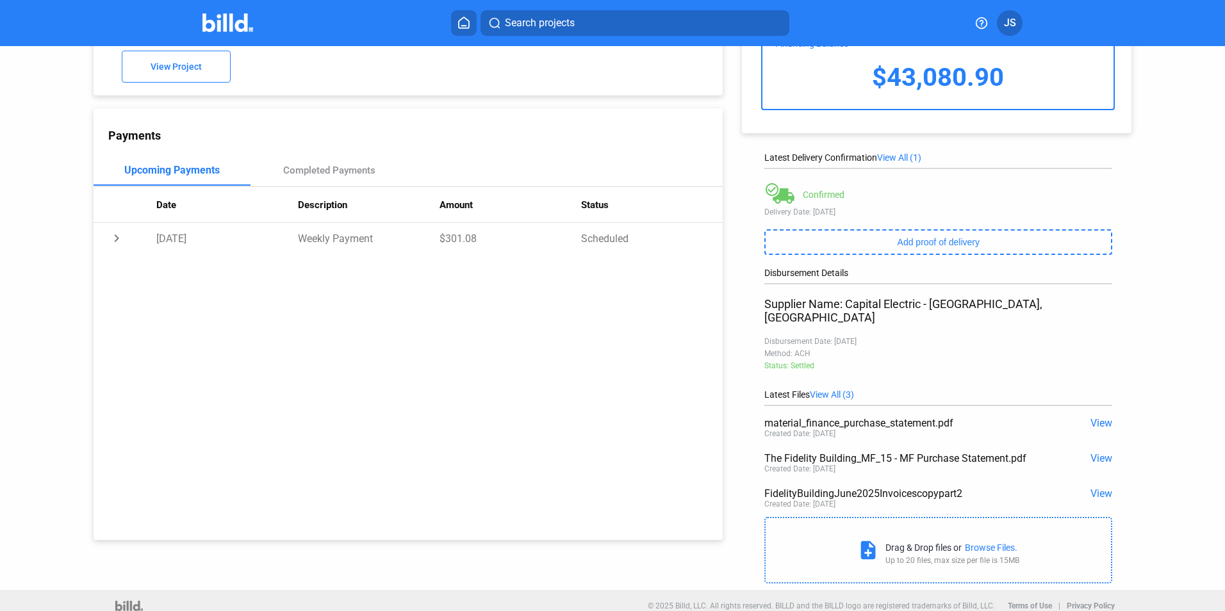
click at [1097, 417] on span "View" at bounding box center [1102, 423] width 22 height 12
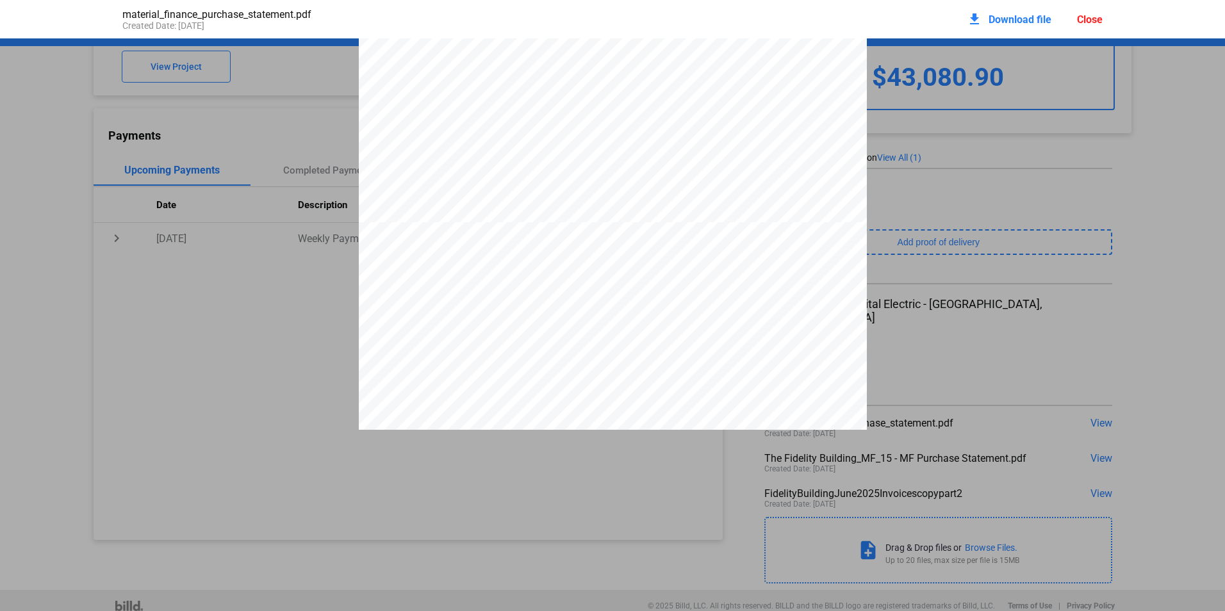
scroll to position [583, 0]
click at [424, 502] on pdf-viewer "PURCHASE STATEMENT This PURCHASE STATEMENT is being executed and delivered purs…" at bounding box center [612, 282] width 1225 height 489
click at [1100, 20] on div "Close" at bounding box center [1090, 19] width 26 height 12
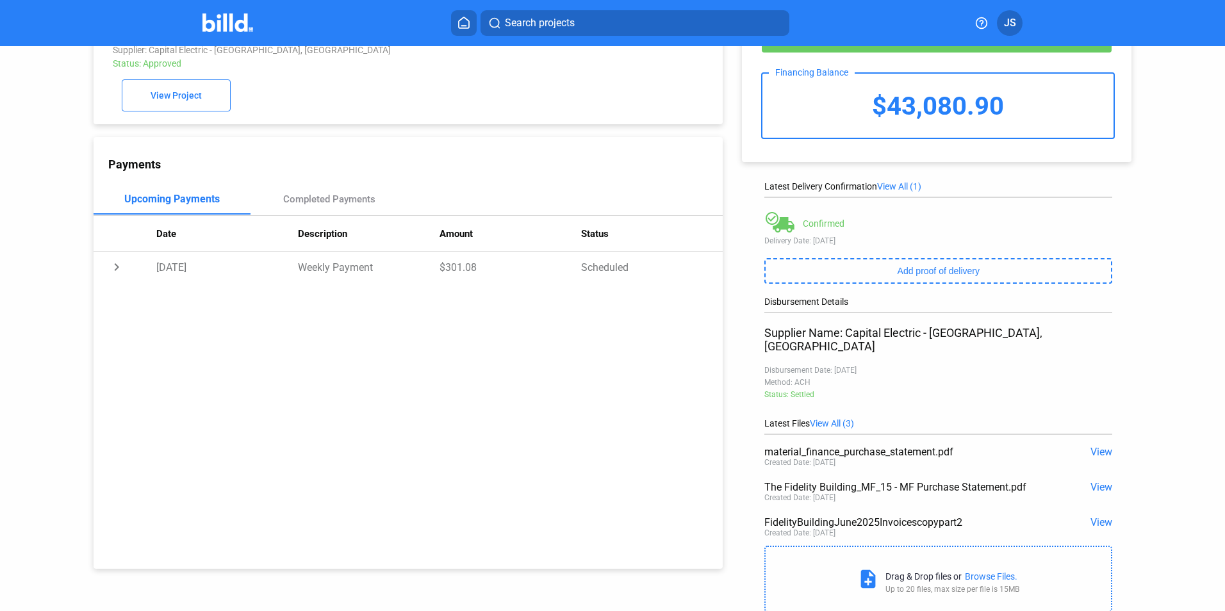
scroll to position [0, 0]
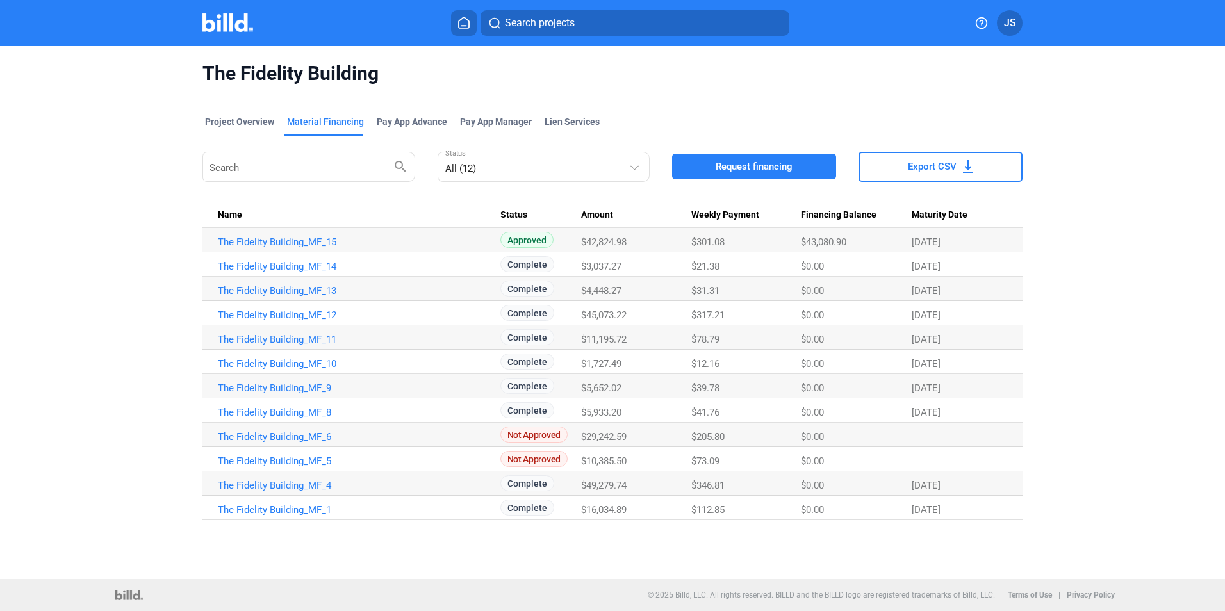
click at [1015, 24] on span "JS" at bounding box center [1010, 22] width 12 height 15
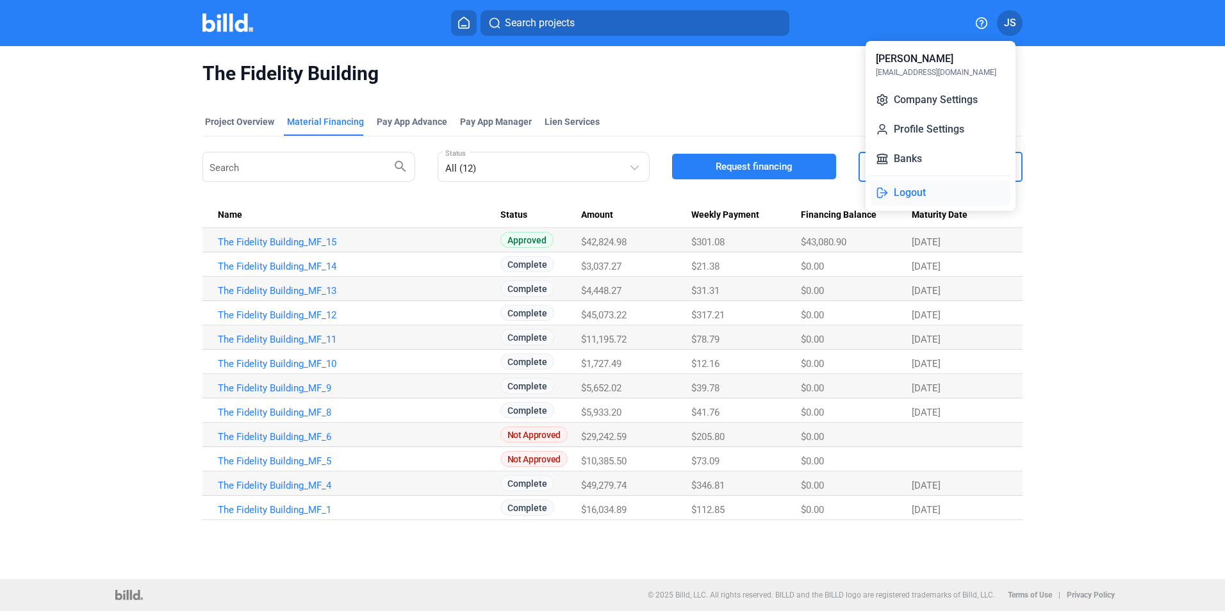
click at [910, 197] on button "Logout" at bounding box center [941, 193] width 140 height 26
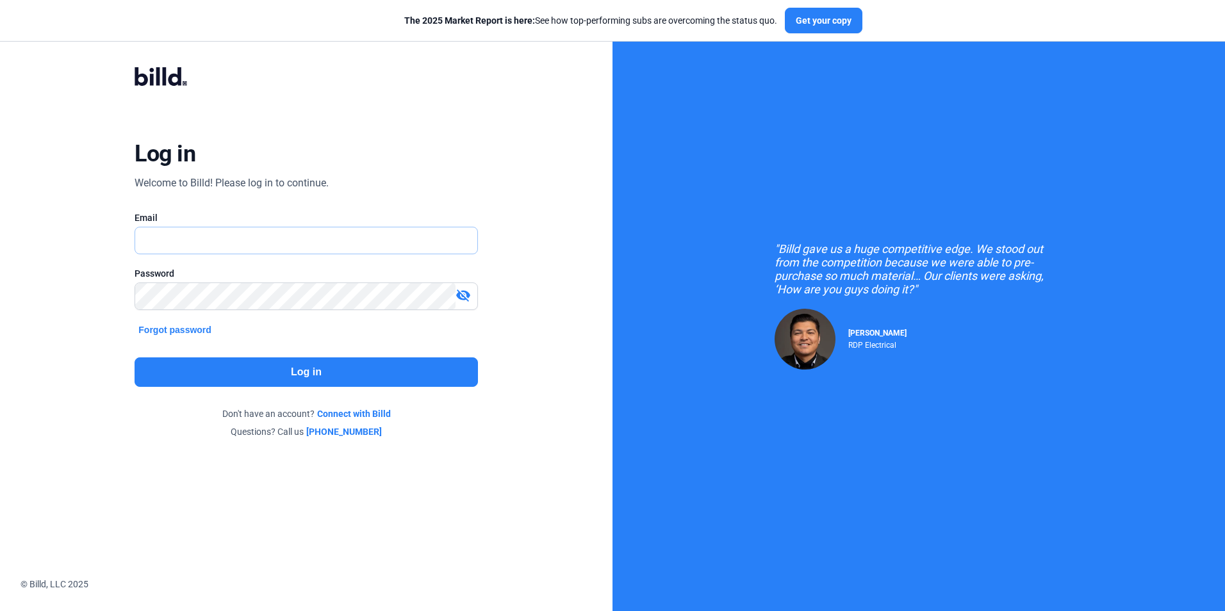
click at [338, 235] on input "text" at bounding box center [298, 241] width 327 height 26
type input "[EMAIL_ADDRESS][DOMAIN_NAME]"
click at [347, 373] on button "Log in" at bounding box center [306, 372] width 343 height 29
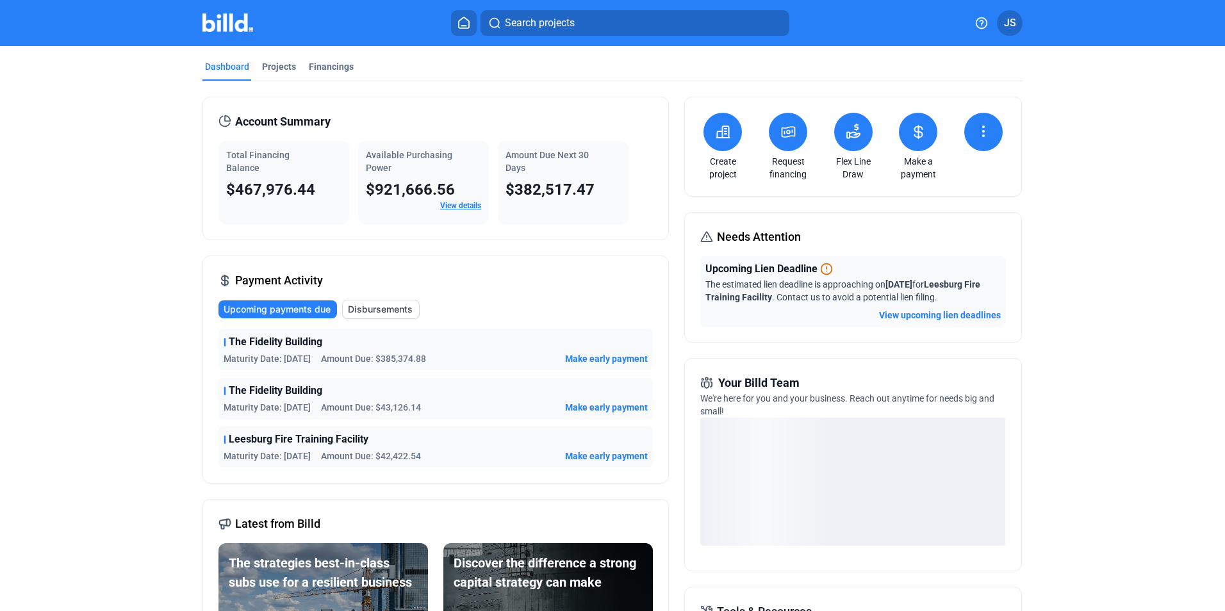
click at [556, 24] on span "Search projects" at bounding box center [540, 22] width 70 height 15
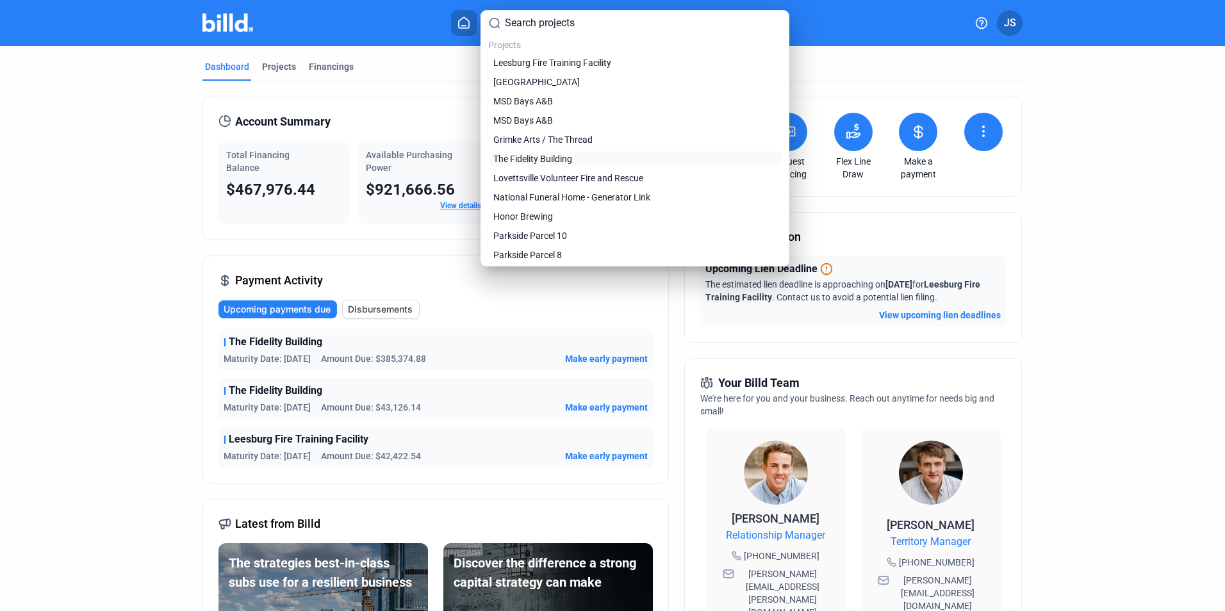
click at [566, 158] on span "The Fidelity Building" at bounding box center [532, 159] width 79 height 13
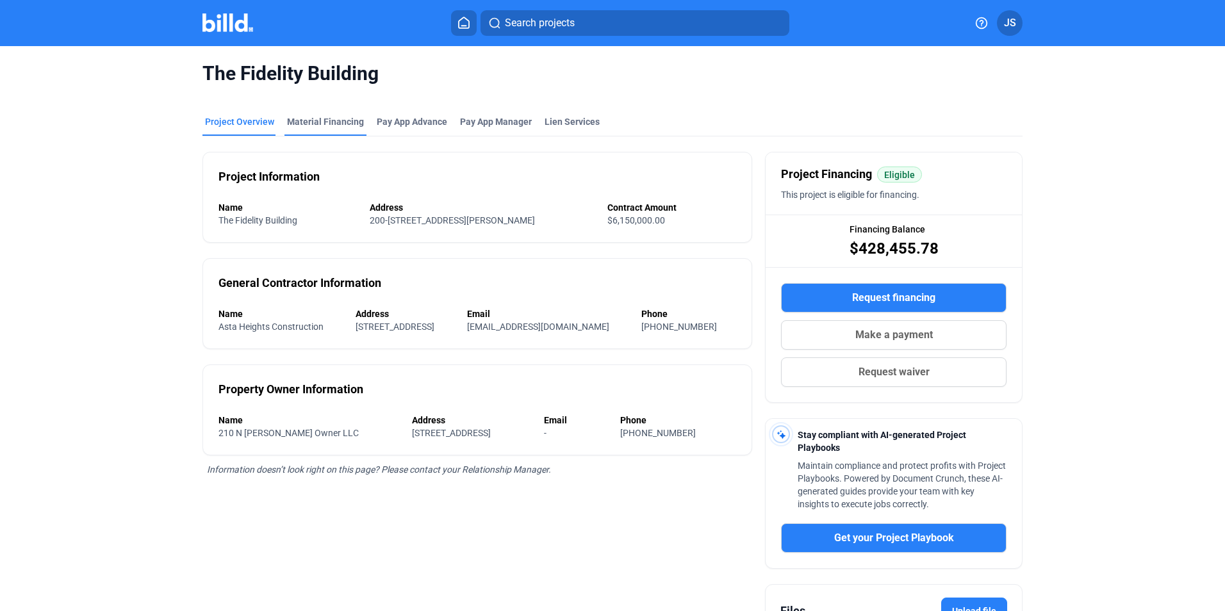
click at [315, 122] on div "Material Financing" at bounding box center [325, 121] width 77 height 13
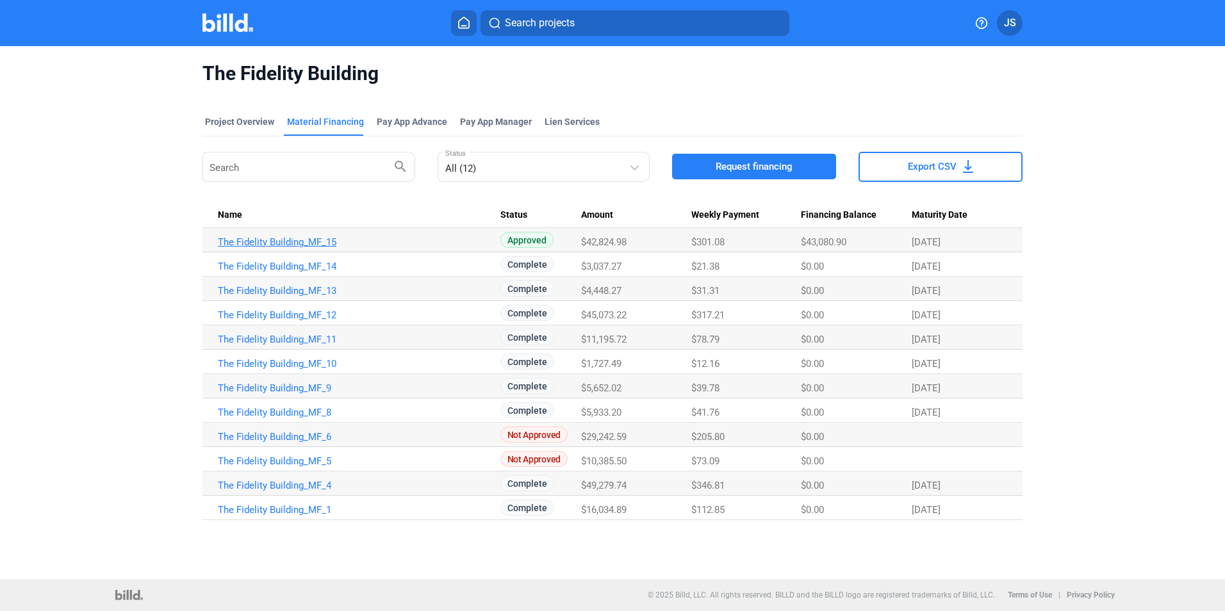
click at [294, 238] on link "The Fidelity Building_MF_15" at bounding box center [359, 242] width 283 height 12
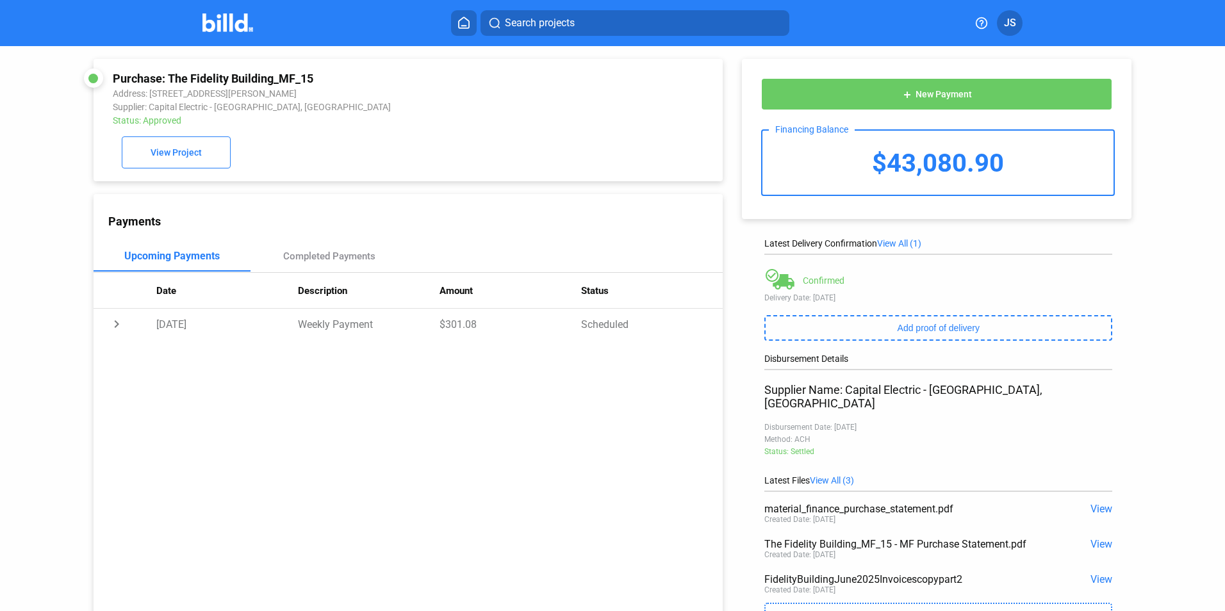
click at [1097, 503] on span "View" at bounding box center [1102, 509] width 22 height 12
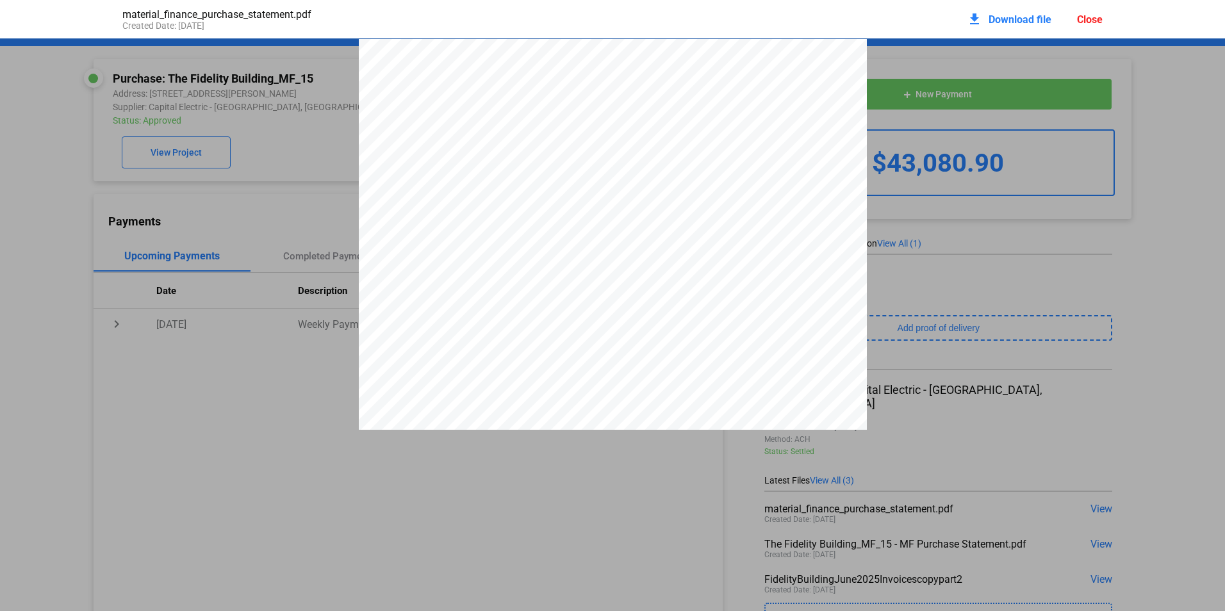
click at [1081, 14] on div "Close" at bounding box center [1090, 19] width 26 height 12
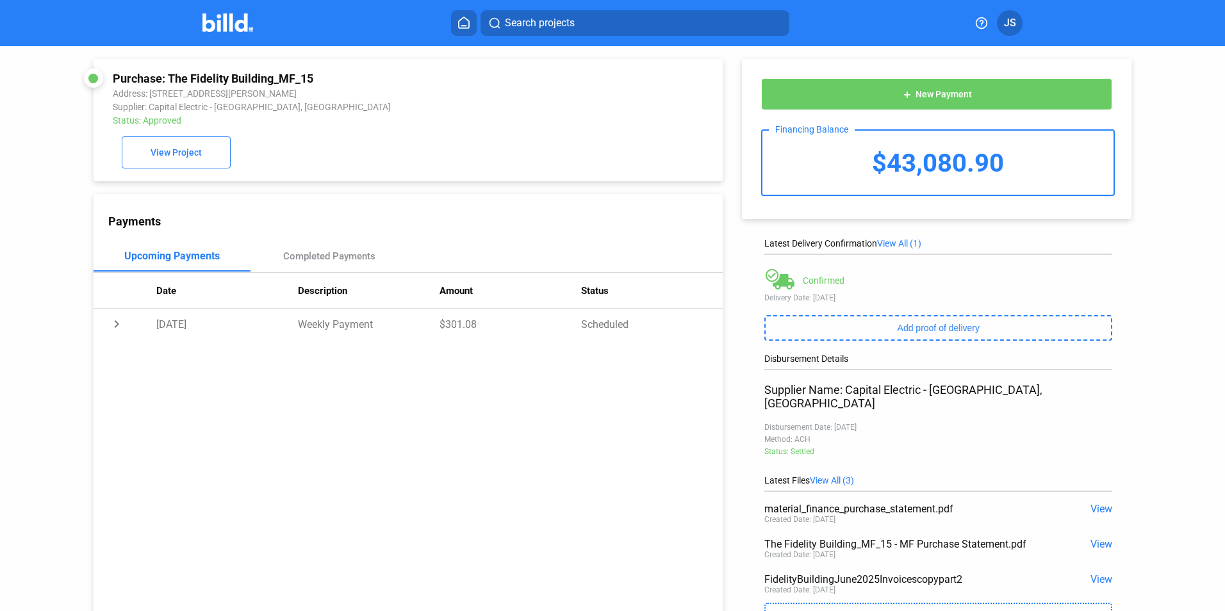
click at [488, 405] on div "Payments Upcoming Payments Completed Payments Date Description Amount Status ch…" at bounding box center [408, 410] width 629 height 432
click at [1104, 503] on span "View" at bounding box center [1102, 509] width 22 height 12
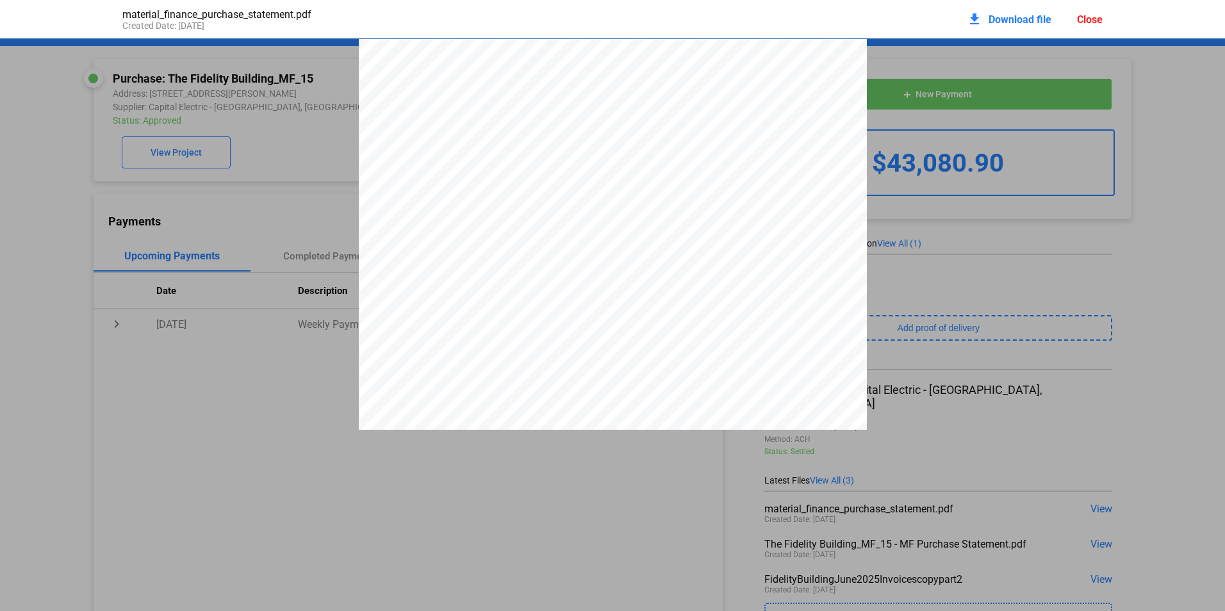
scroll to position [6, 0]
drag, startPoint x: 522, startPoint y: 576, endPoint x: 534, endPoint y: 504, distance: 73.3
click at [528, 571] on div "material_finance_purchase_statement.pdf Created Date: 08 / 28 / 2025 download D…" at bounding box center [612, 305] width 1225 height 611
drag, startPoint x: 1136, startPoint y: 182, endPoint x: 1000, endPoint y: 195, distance: 136.5
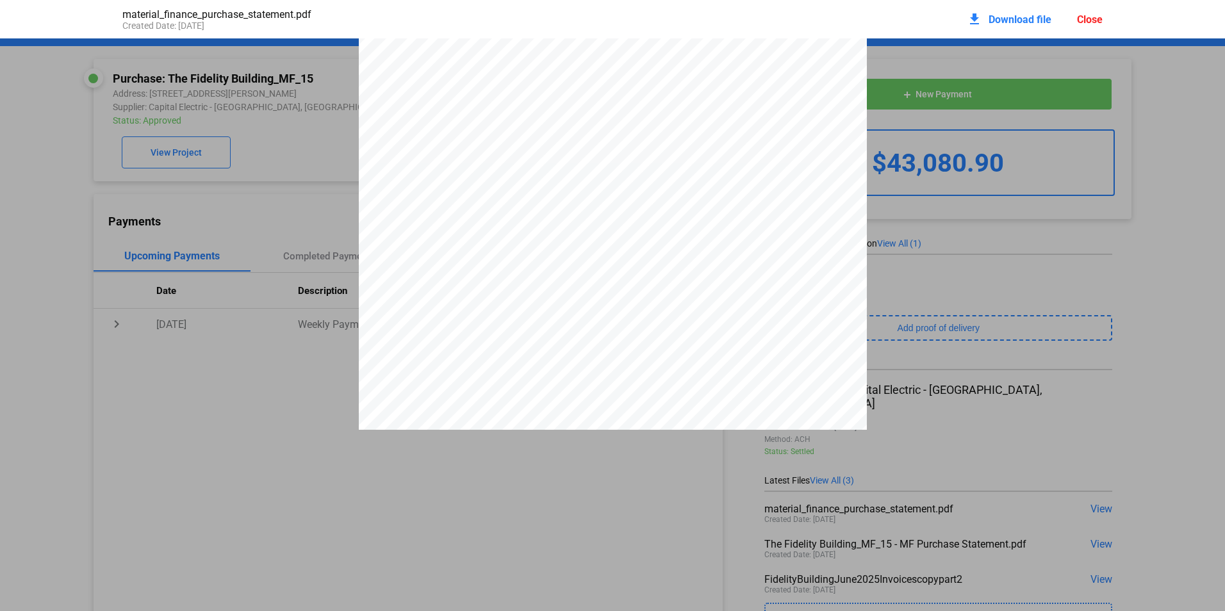
click at [1089, 21] on div "Close" at bounding box center [1090, 19] width 26 height 12
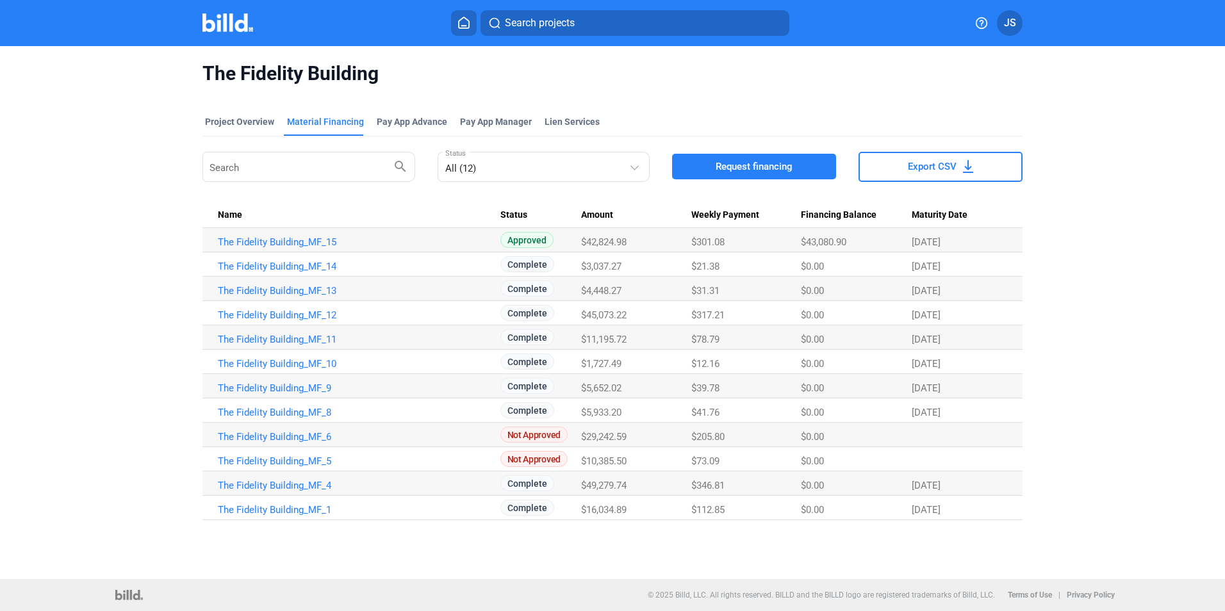
click at [338, 203] on div "Search search All (12) Status Request financing Export CSV Name Status Amount W…" at bounding box center [613, 334] width 820 height 371
click at [1015, 24] on span "JS" at bounding box center [1010, 22] width 12 height 15
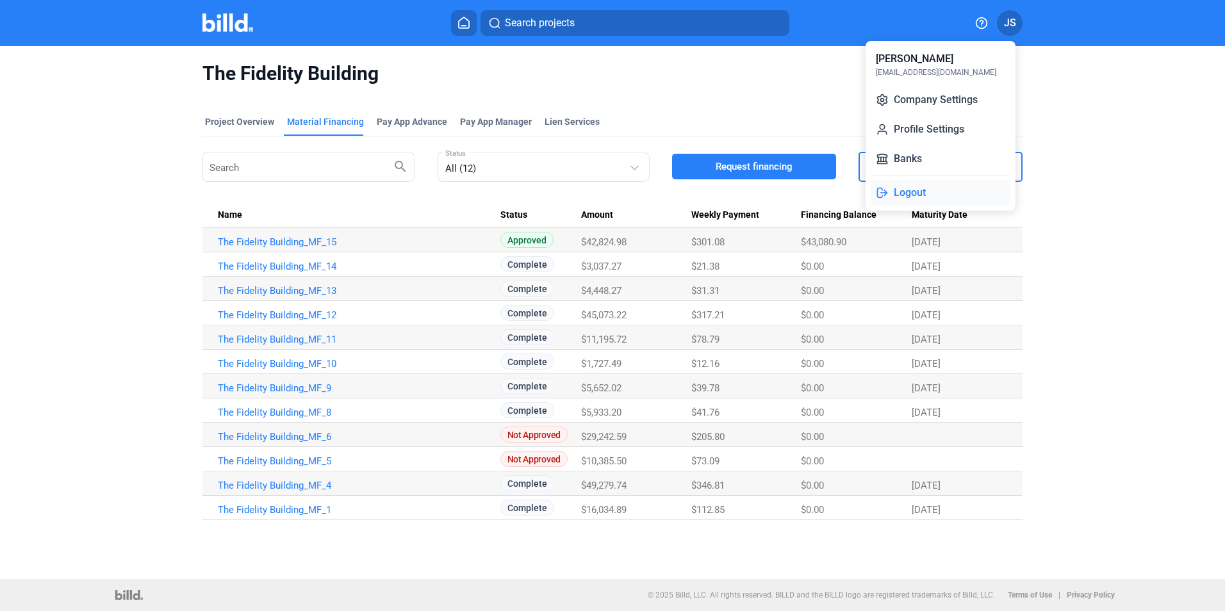
click at [927, 190] on button "Logout" at bounding box center [941, 193] width 140 height 26
